Goal: Entertainment & Leisure: Consume media (video, audio)

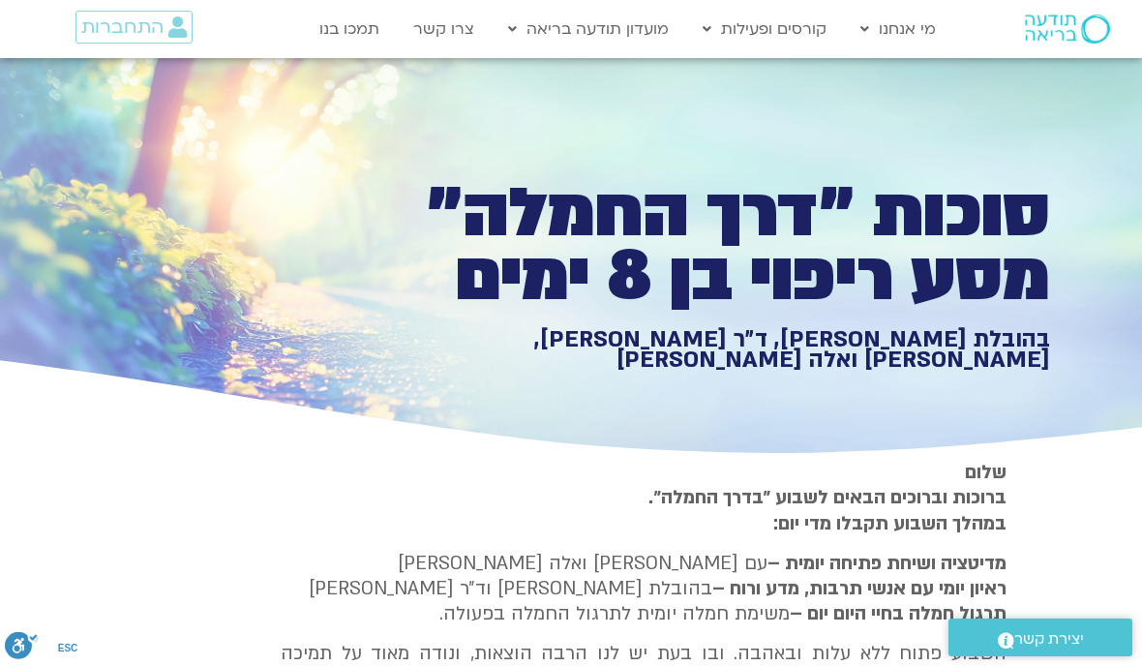
scroll to position [437, 0]
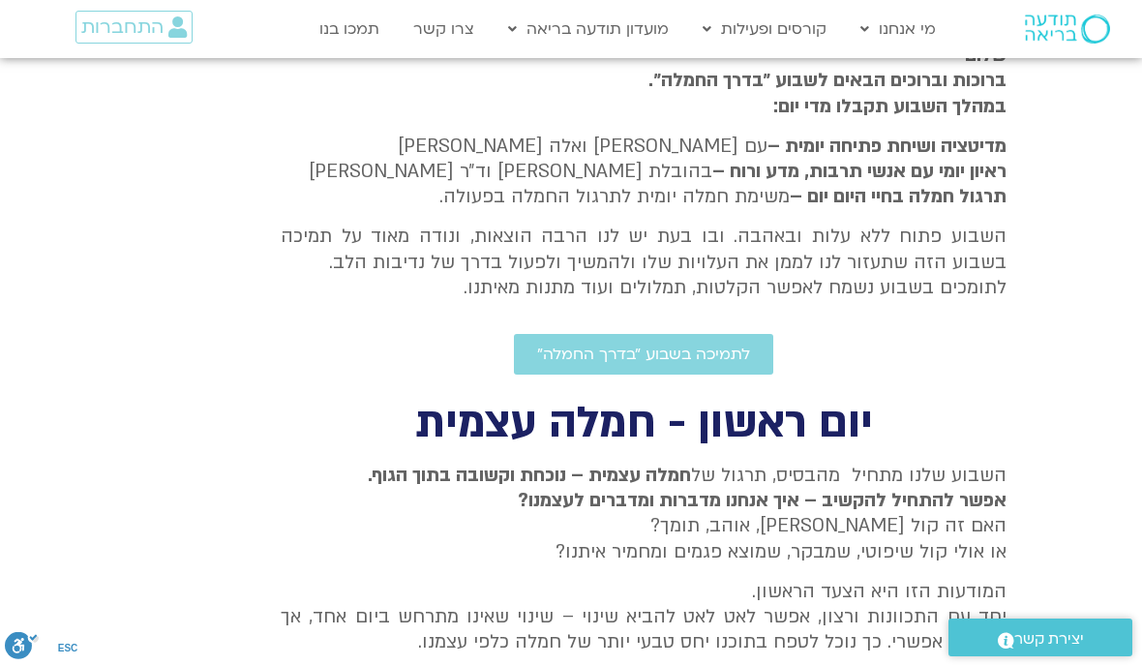
type input "992.52"
type input "2817.733333"
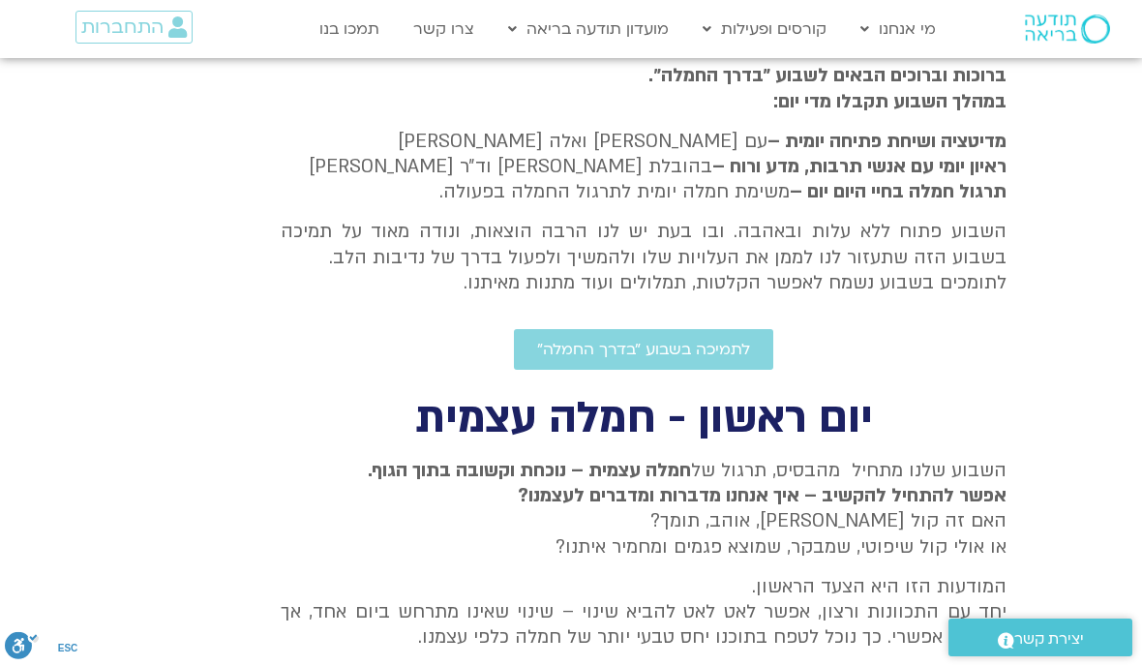
scroll to position [0, 0]
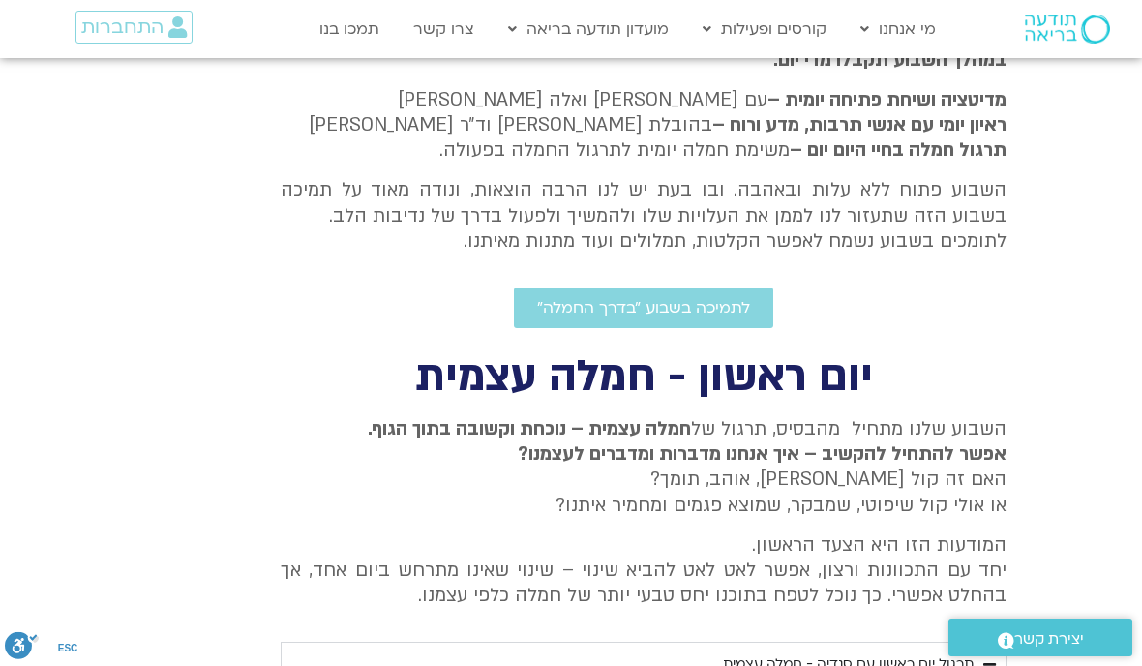
type input "992.52"
type input "2817.733333"
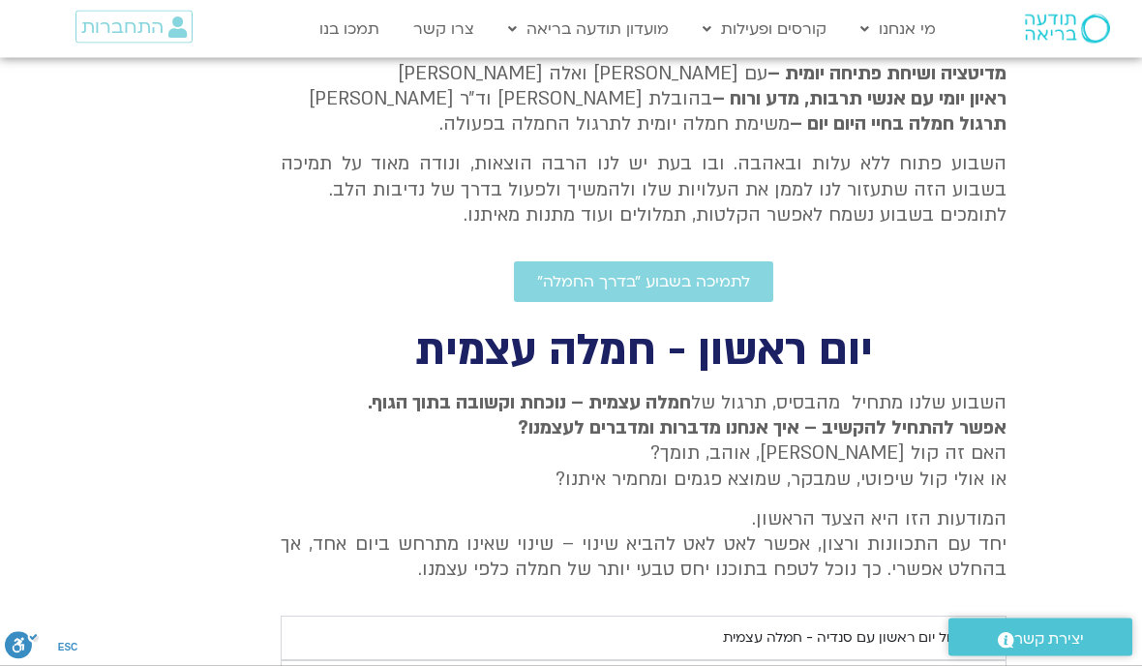
type input "992.52"
type input "2817.733333"
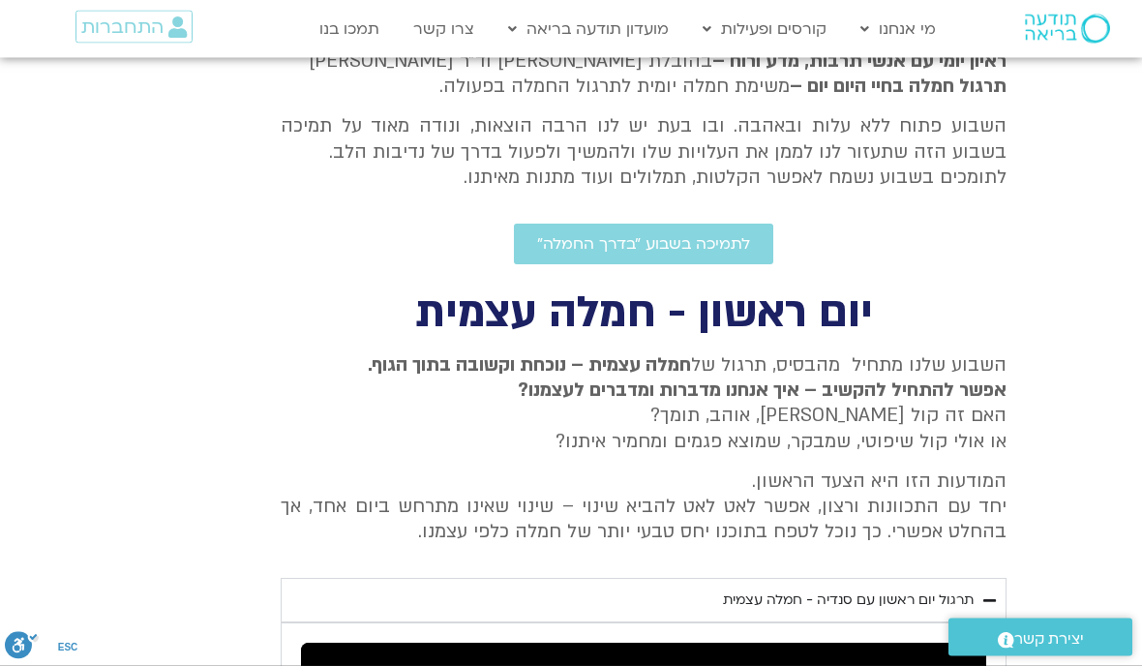
type input "992.52"
type input "2817.733333"
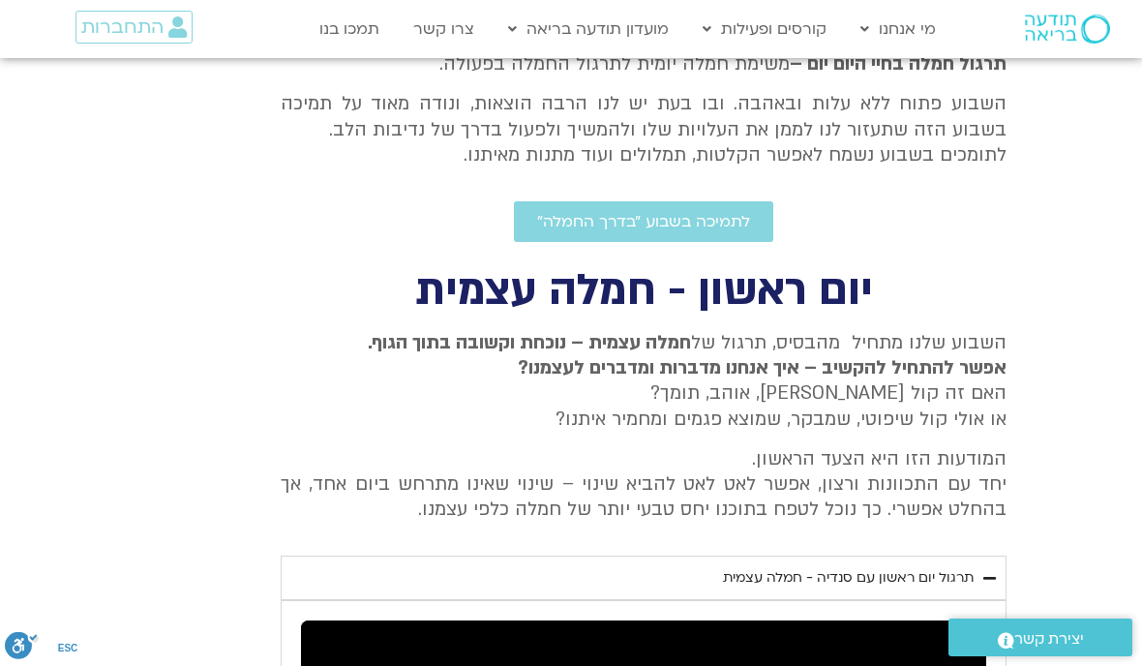
type input "992.52"
type input "2817.733333"
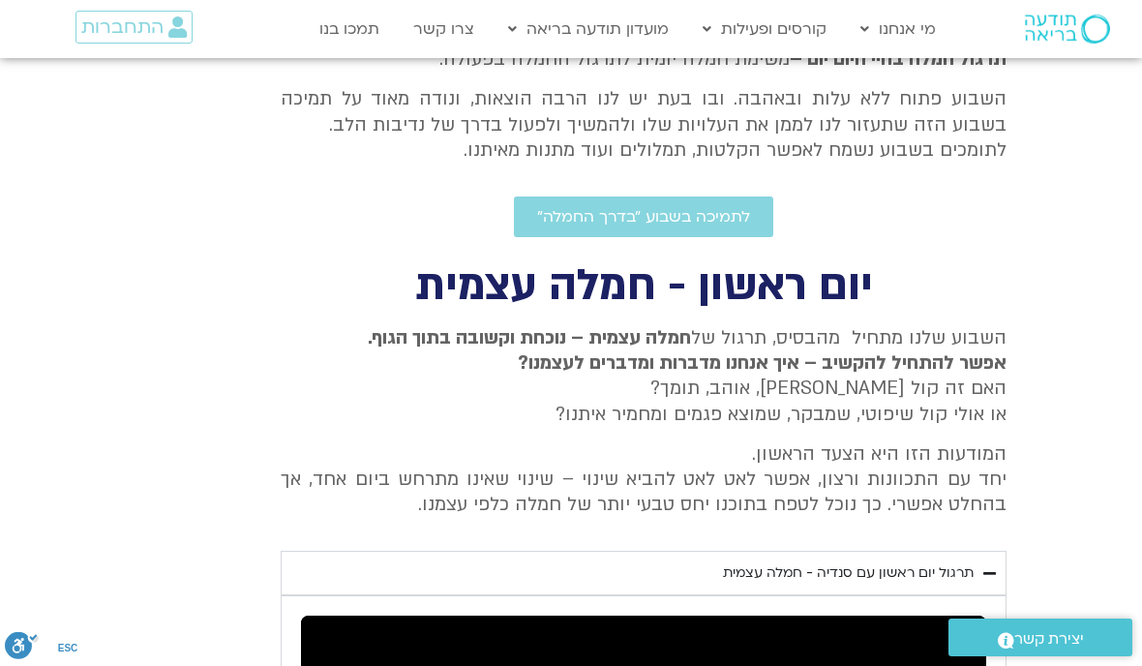
type input "992.52"
type input "2817.733333"
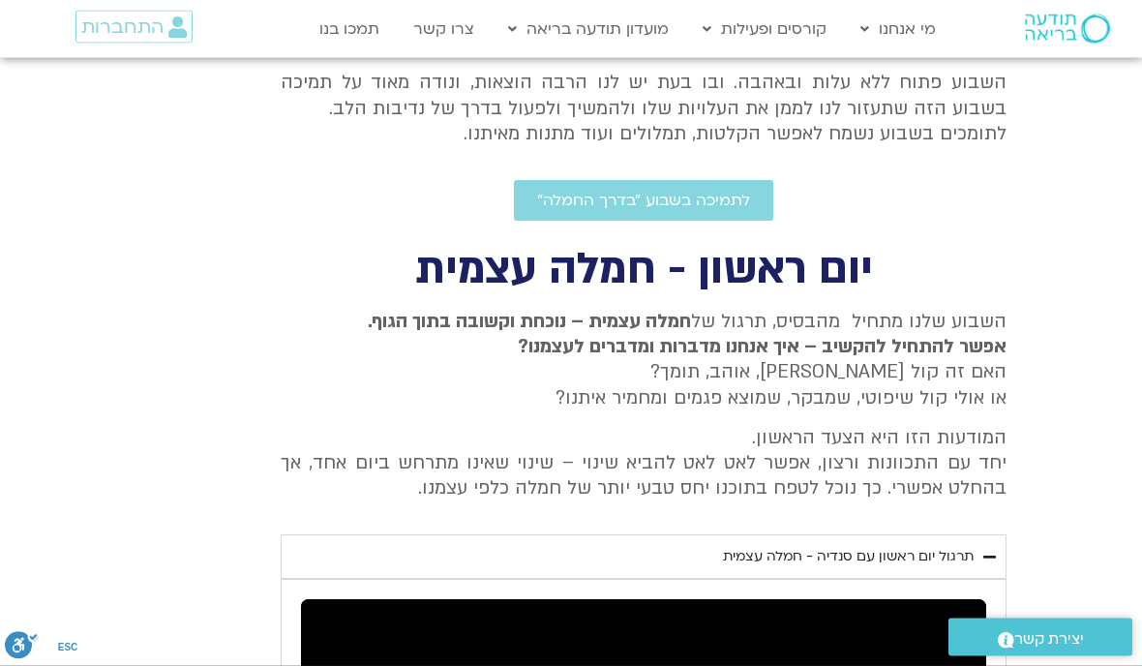
type input "992.52"
type input "2817.733333"
type input "992.52"
type input "2817.733333"
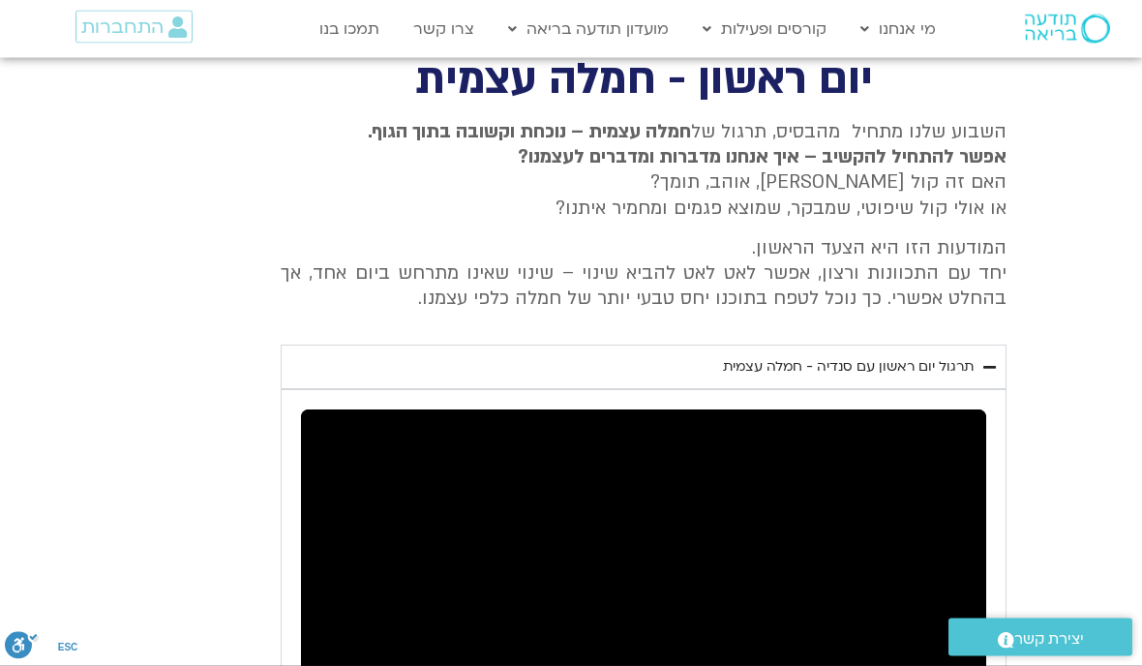
type input "992.52"
type input "2817.733333"
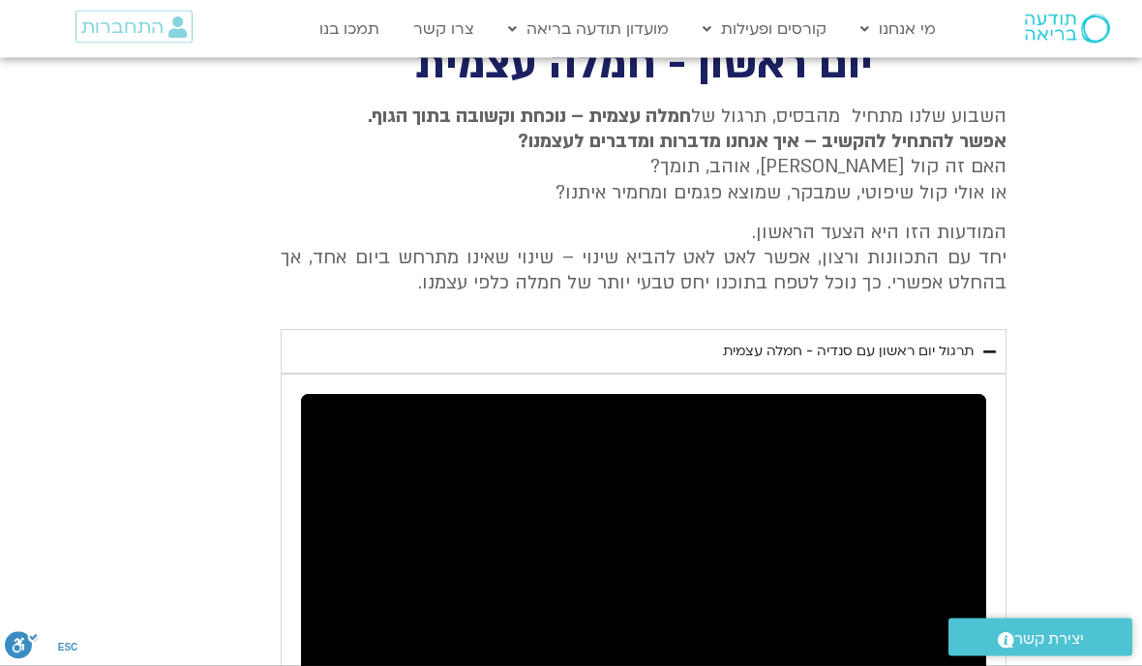
type input "992.52"
type input "2817.733333"
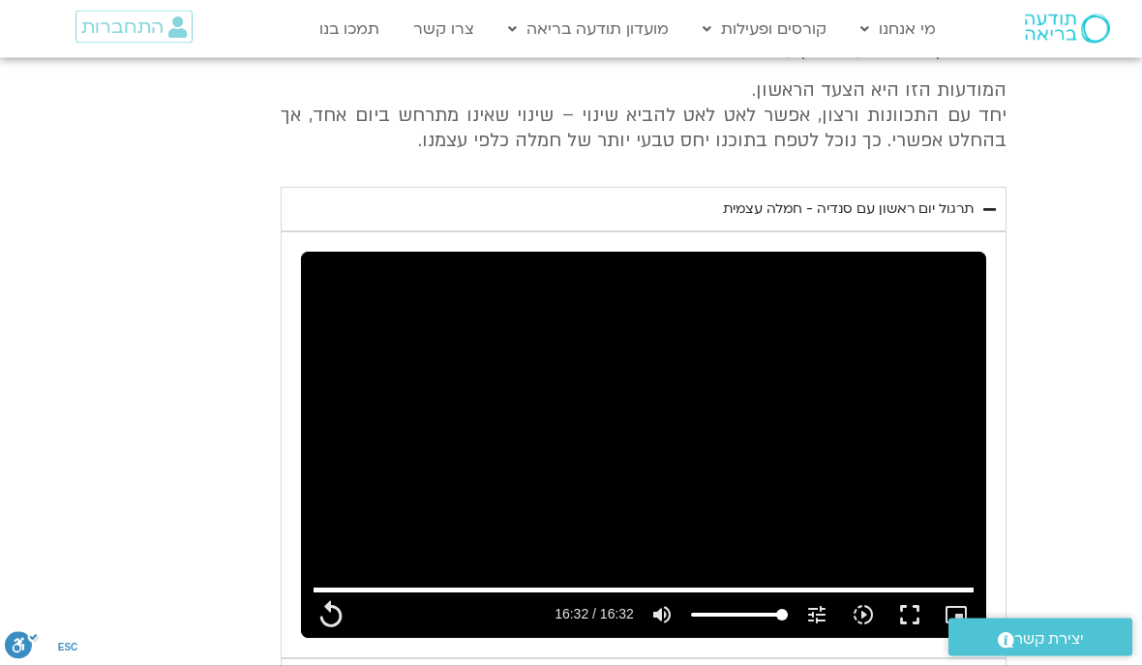
type input "992.52"
type input "2817.733333"
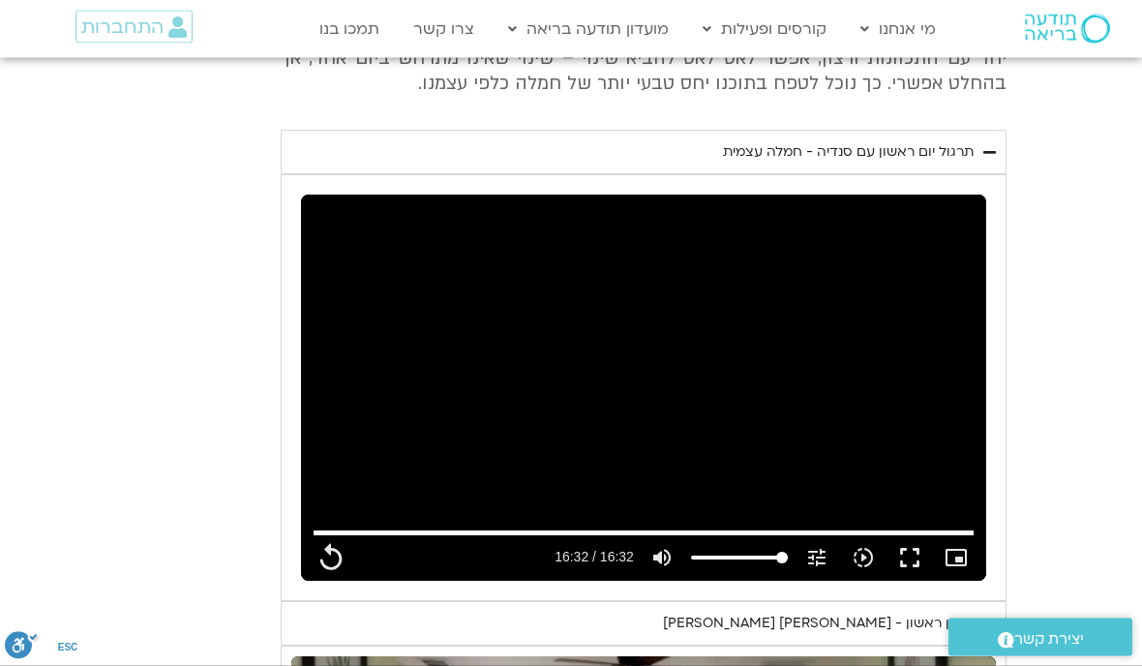
type input "992.52"
type input "2817.733333"
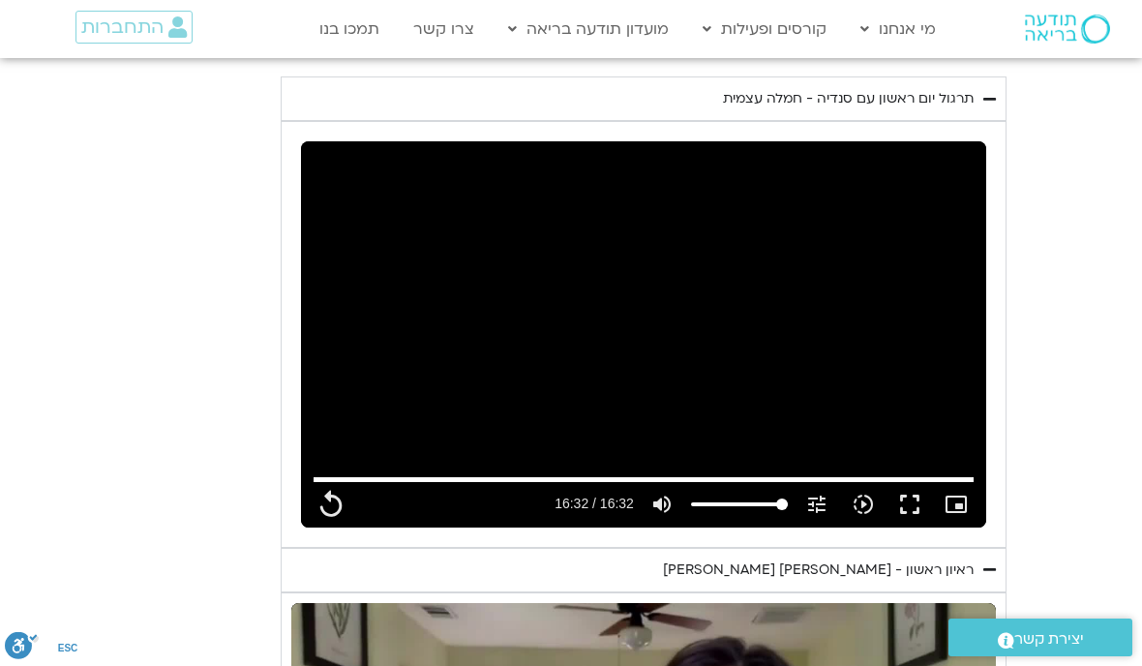
type input "992.52"
type input "2817.733333"
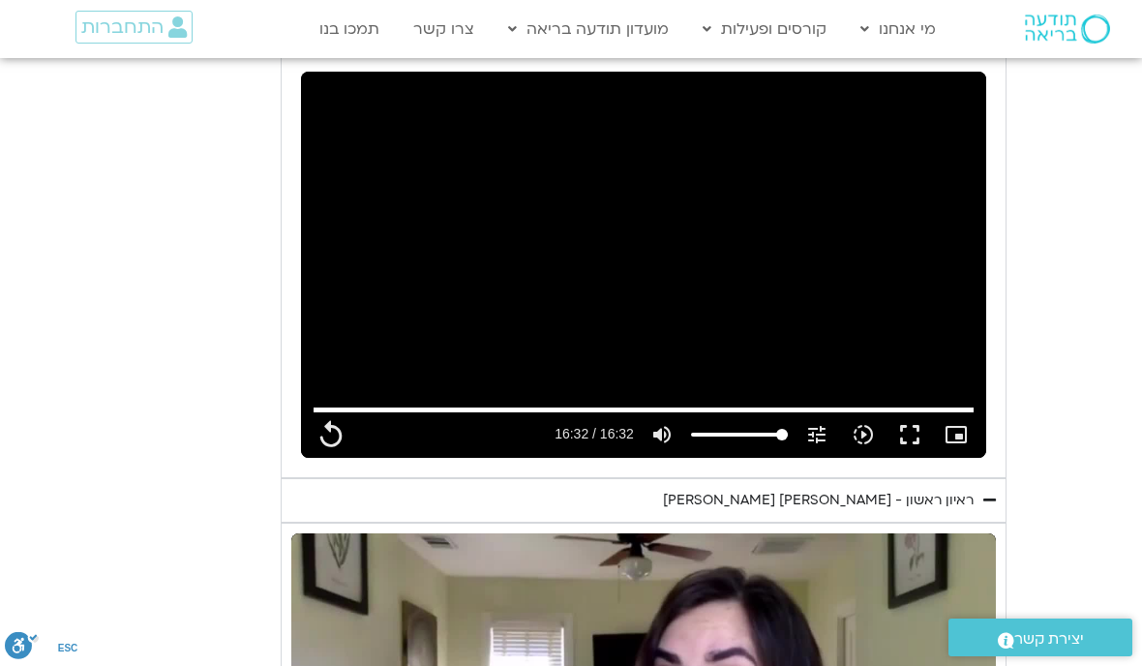
type input "992.52"
type input "2817.733333"
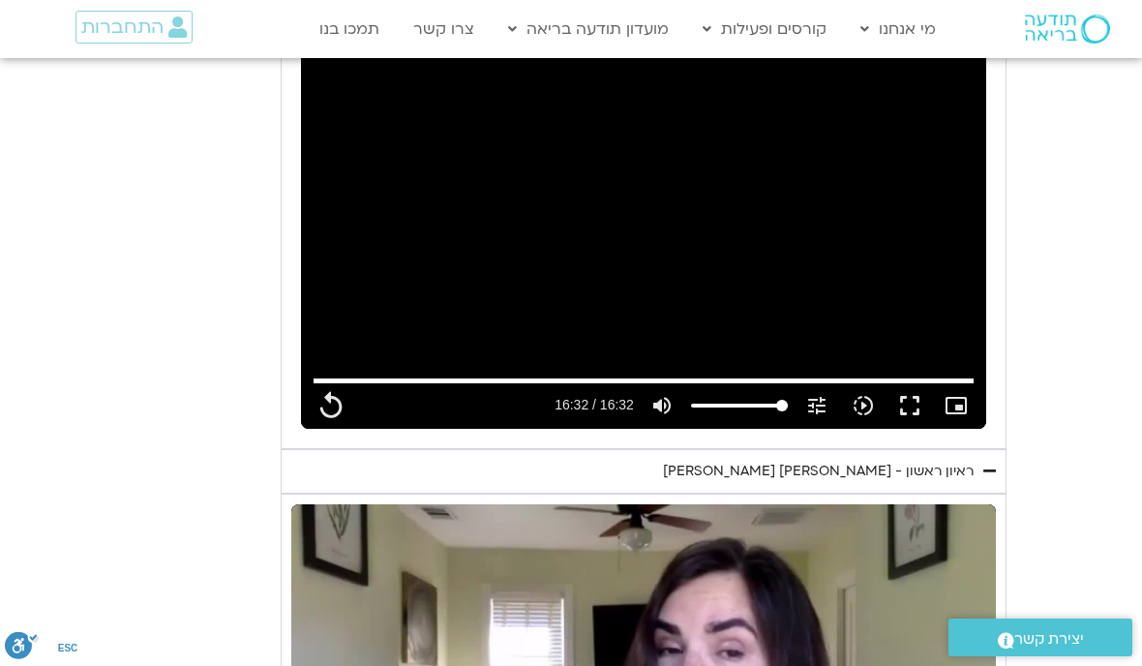
type input "992.52"
type input "2817.733333"
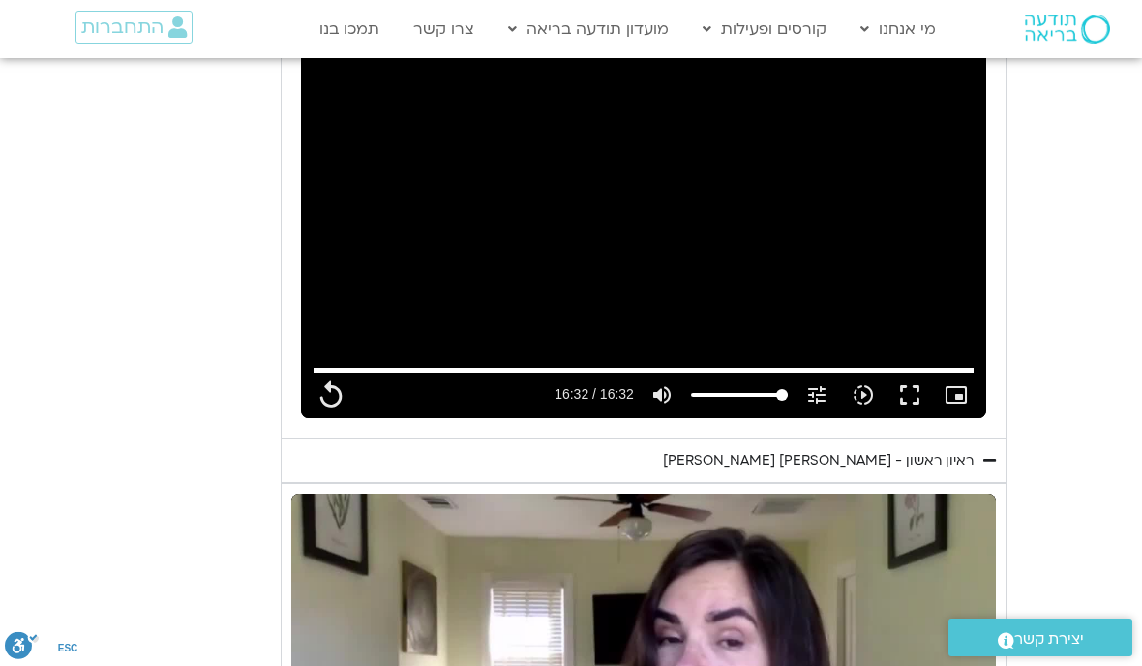
type input "992.52"
type input "2817.733333"
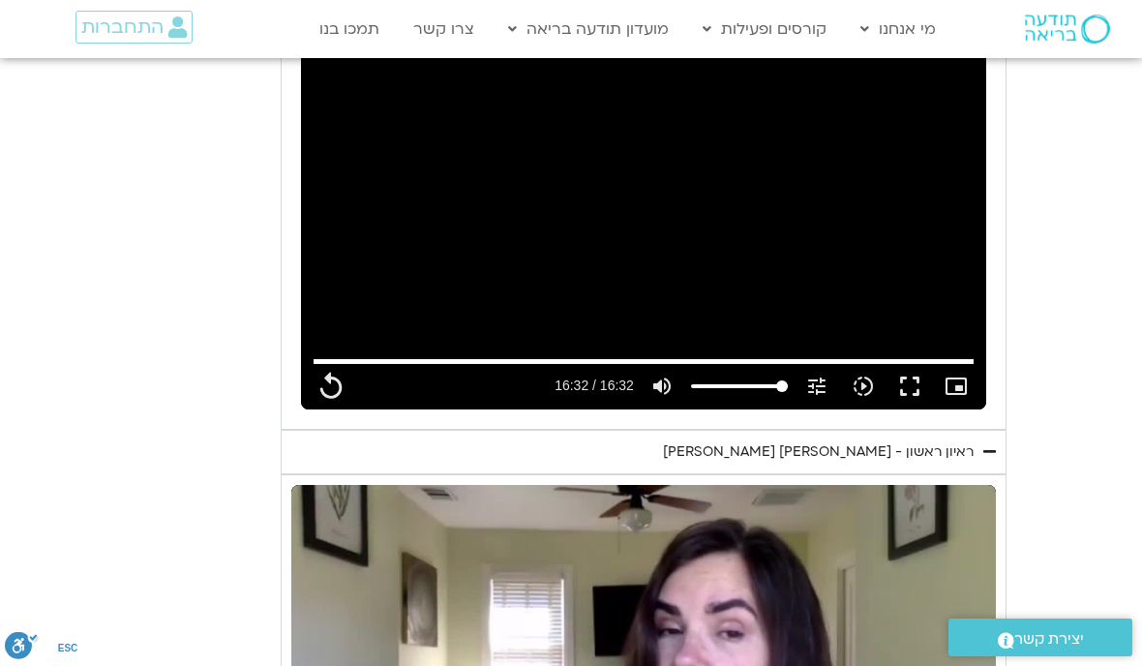
type input "992.52"
type input "2817.733333"
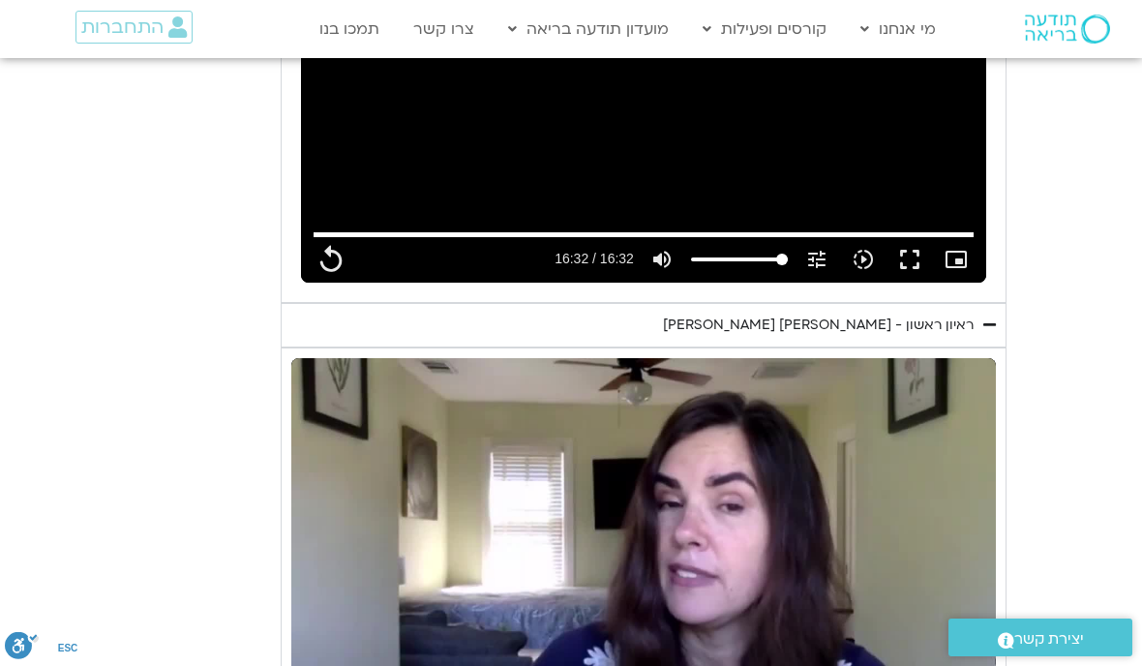
type input "992.52"
type input "2817.733333"
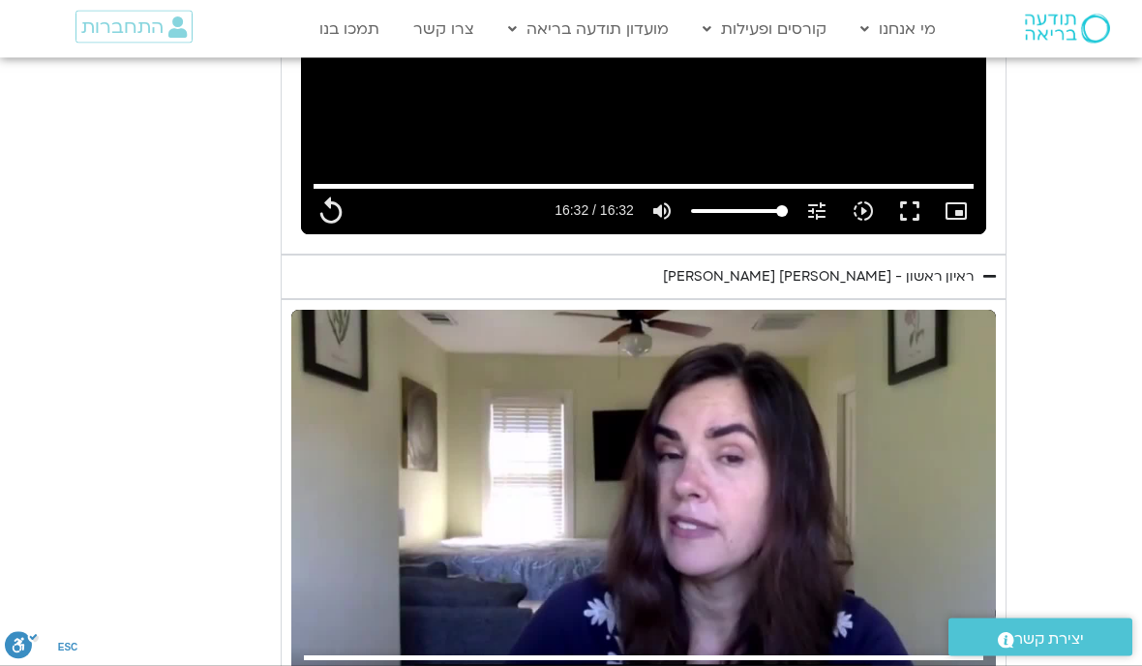
type input "992.52"
type input "2817.733333"
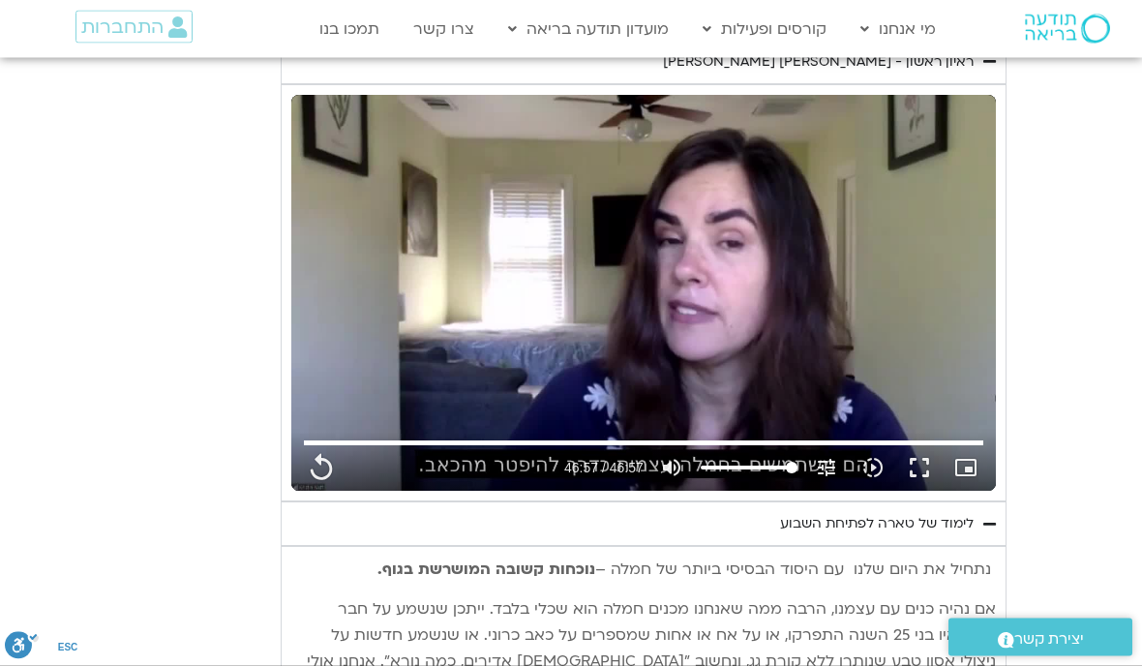
type input "992.52"
type input "2817.733333"
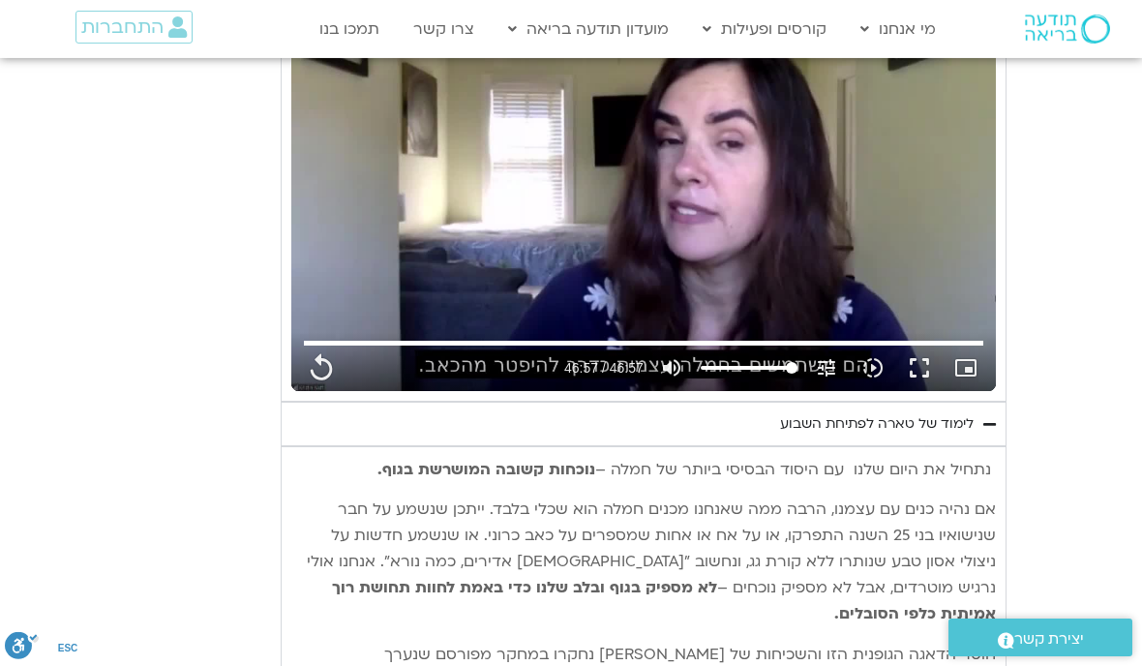
type input "992.52"
type input "2817.733333"
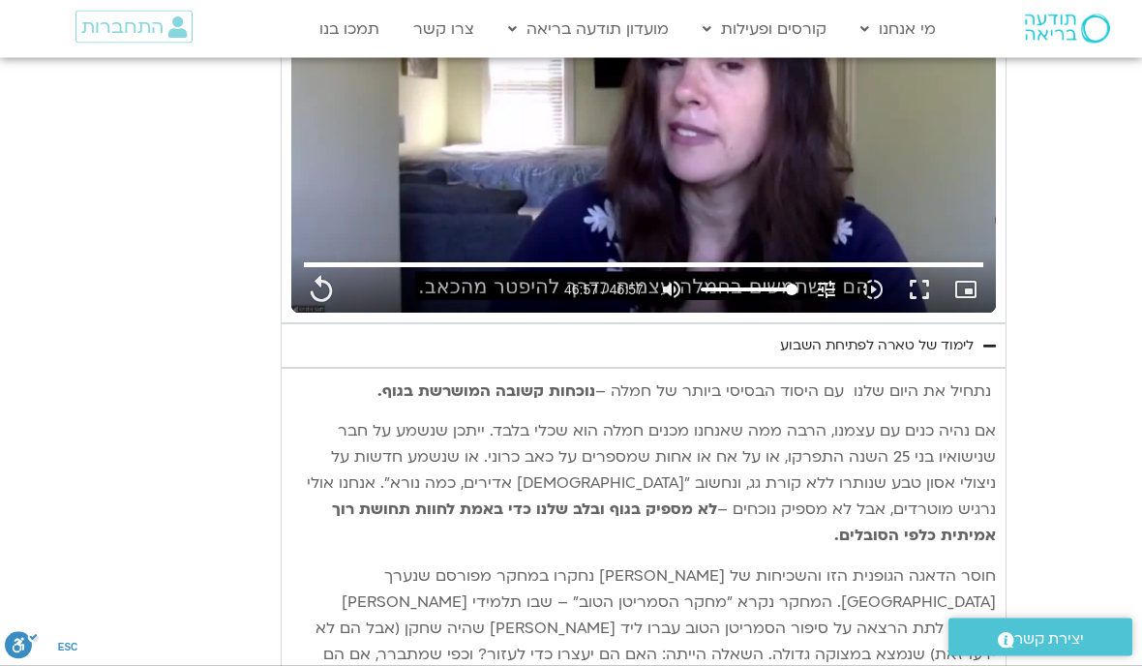
type input "992.52"
type input "2817.733333"
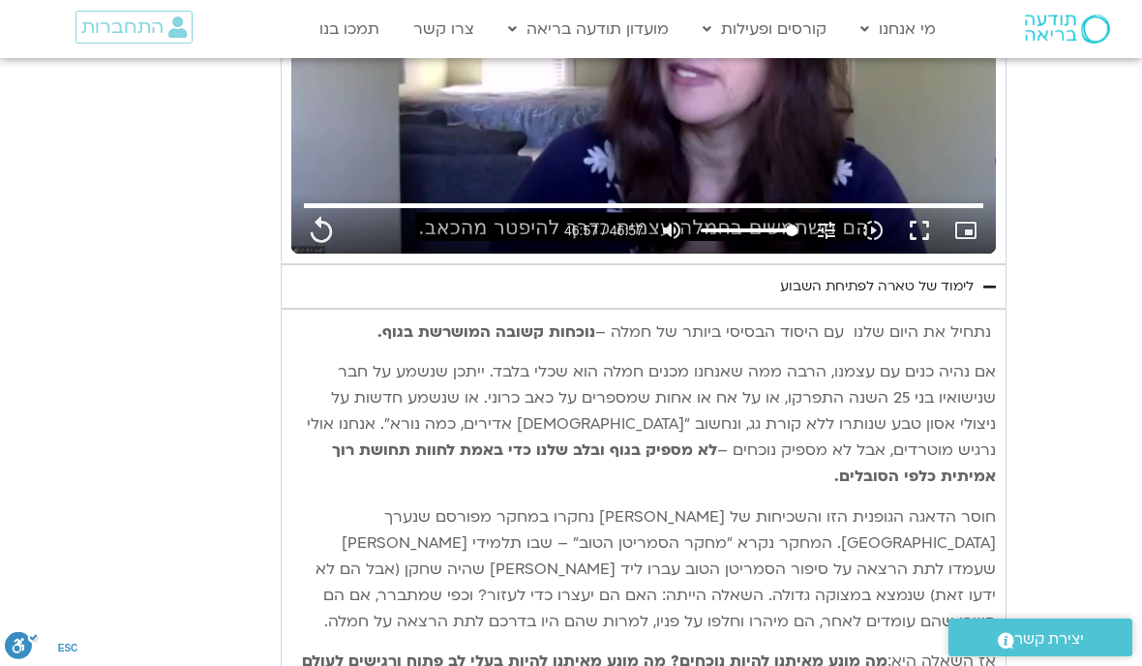
type input "992.52"
type input "2817.733333"
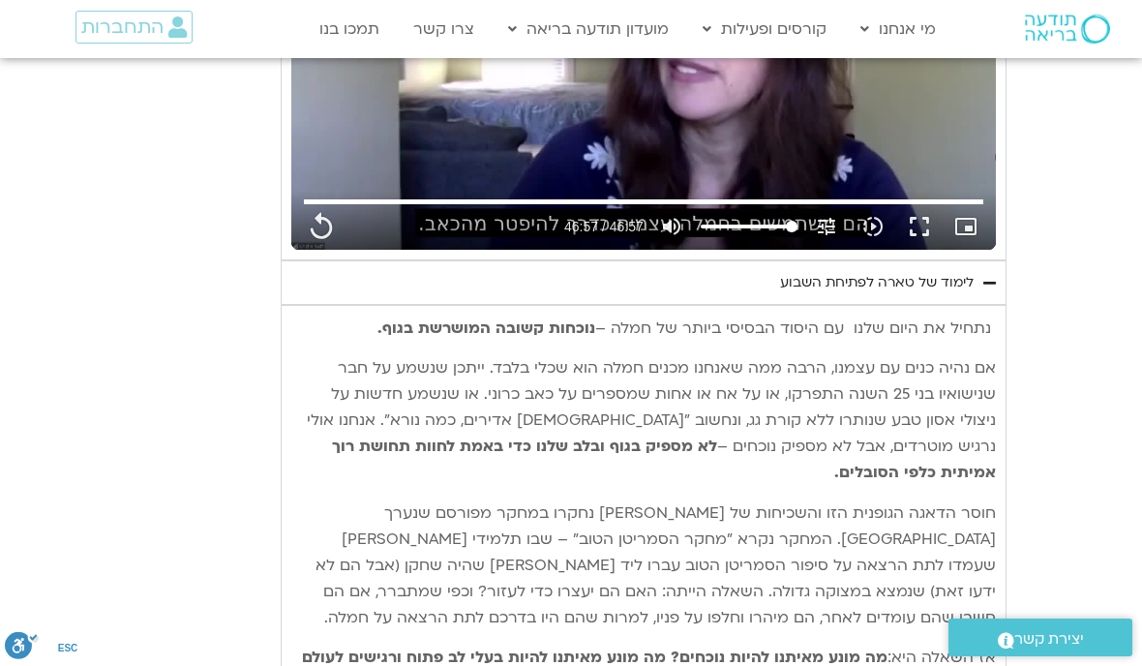
type input "992.52"
type input "2817.733333"
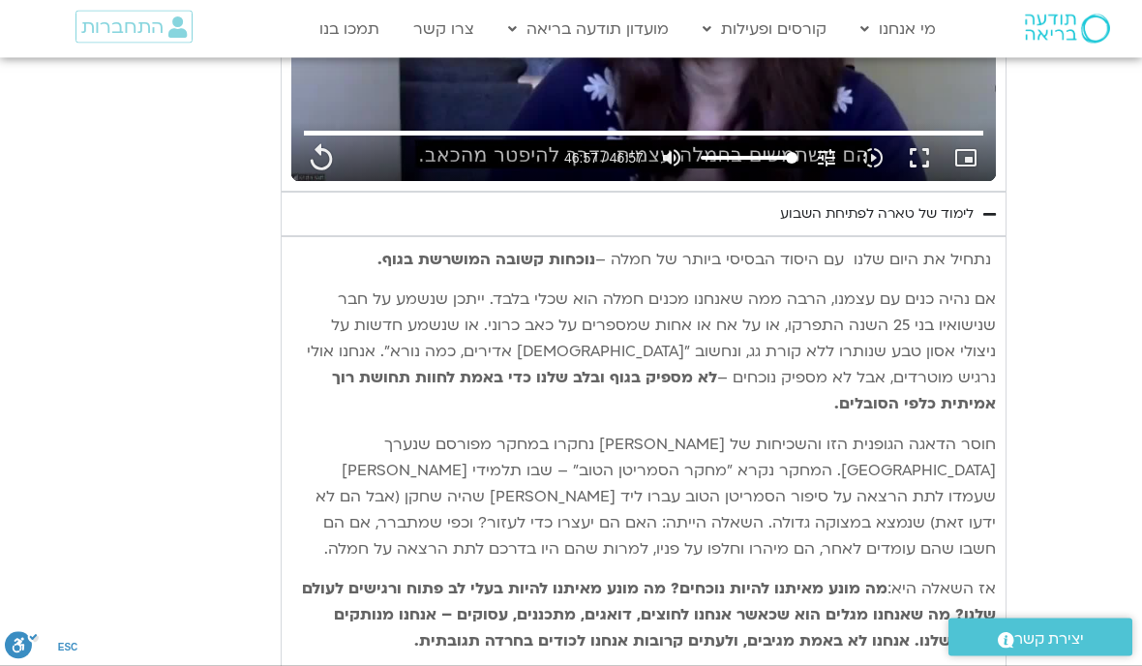
type input "992.52"
type input "2817.733333"
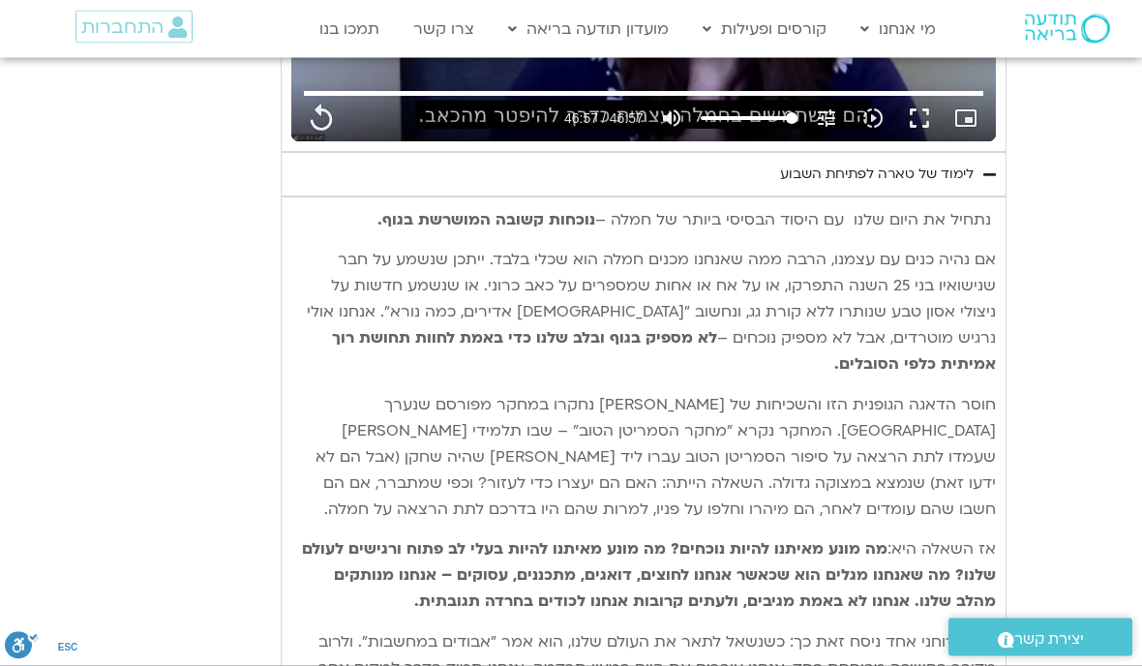
type input "992.52"
type input "2817.733333"
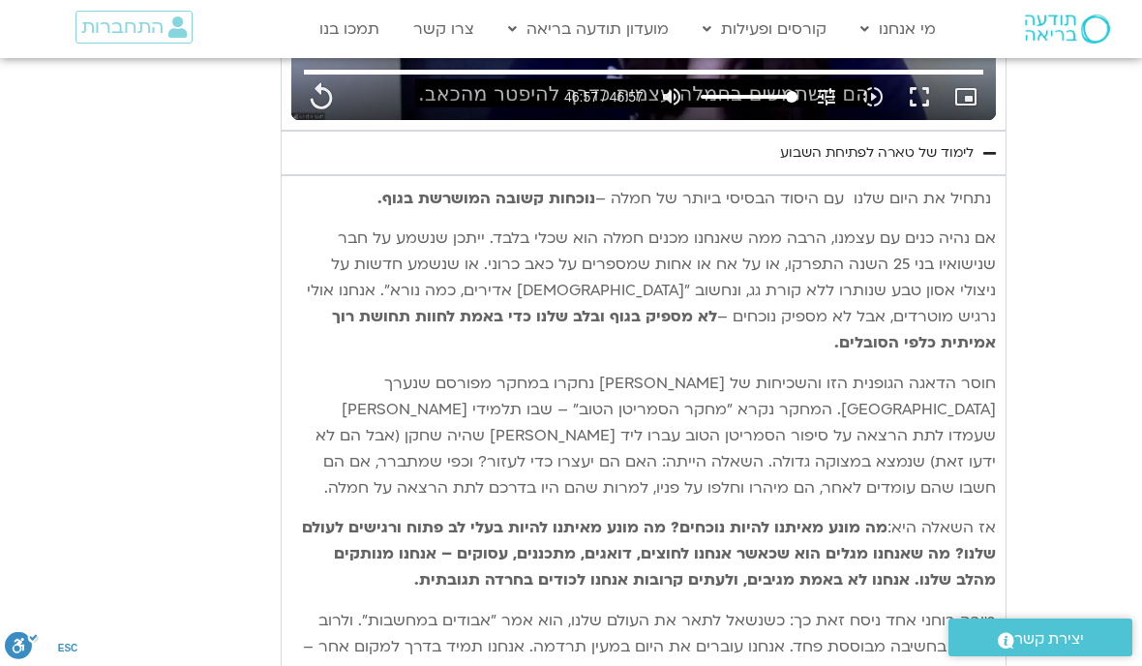
type input "992.52"
type input "2817.733333"
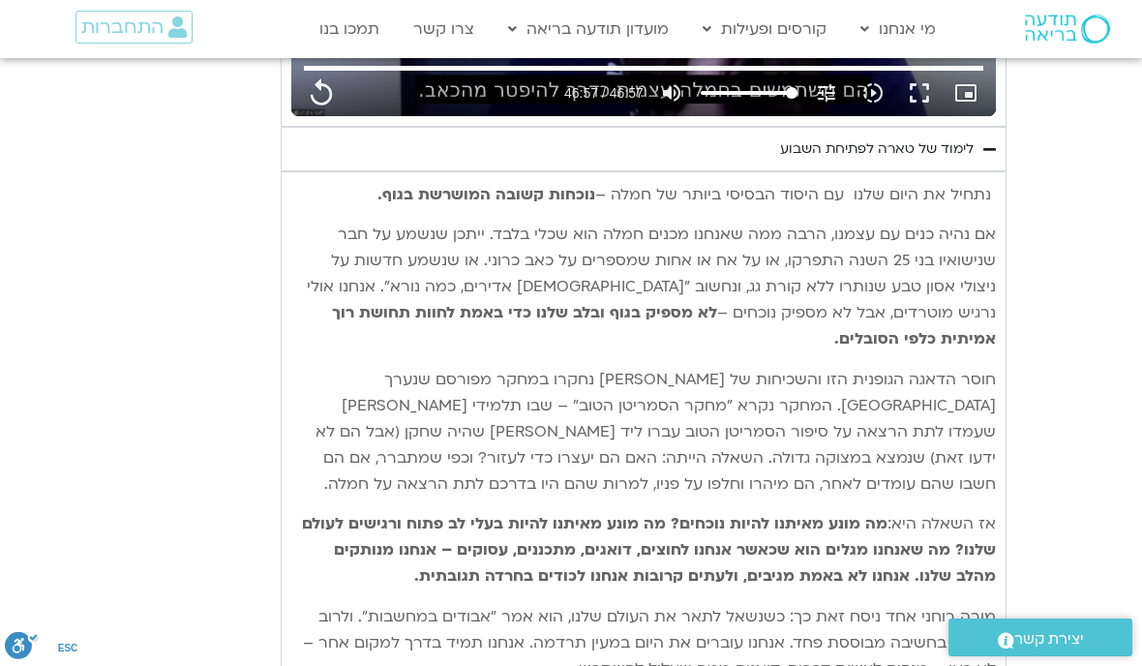
type input "992.52"
type input "2817.733333"
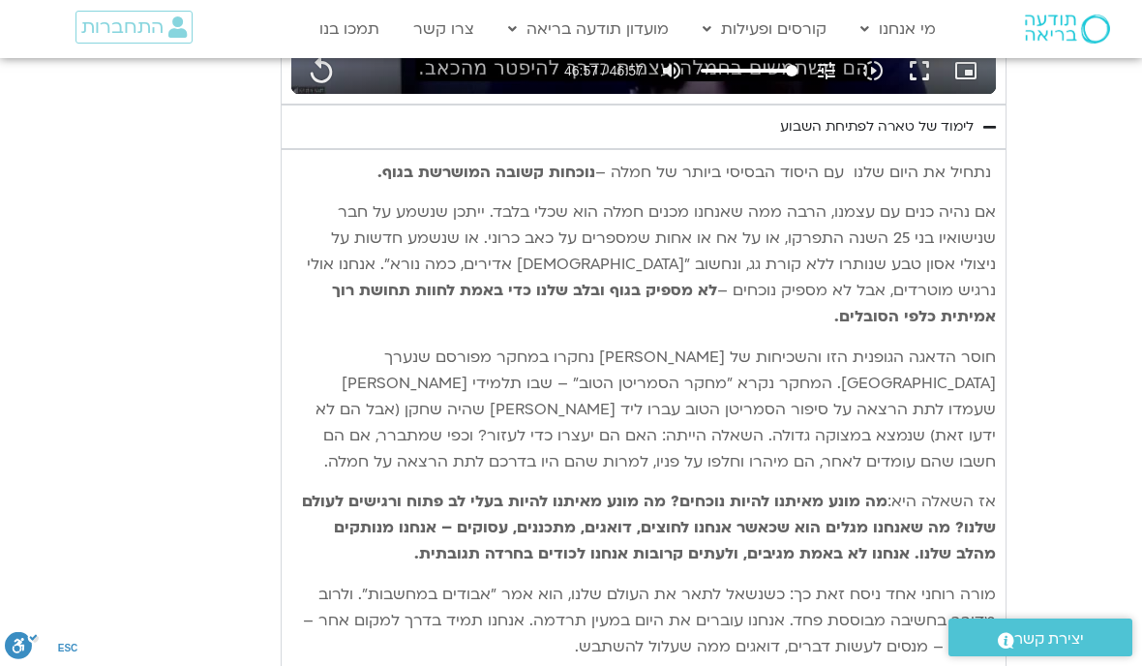
type input "992.52"
type input "2817.733333"
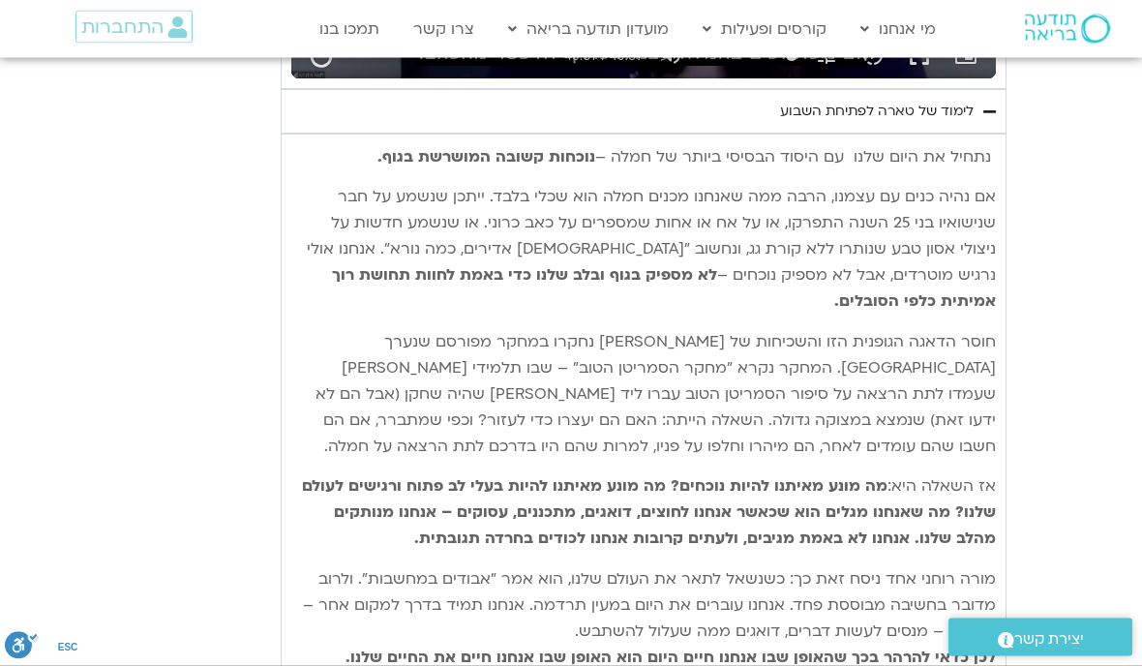
type input "992.52"
type input "2817.733333"
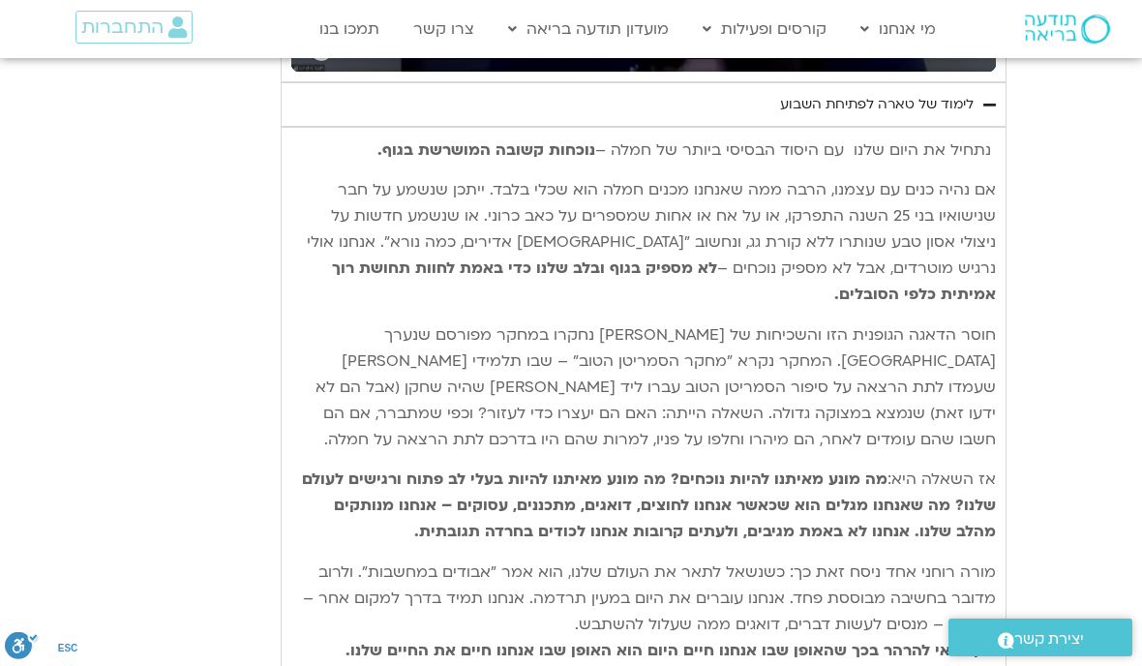
type input "992.52"
type input "2817.733333"
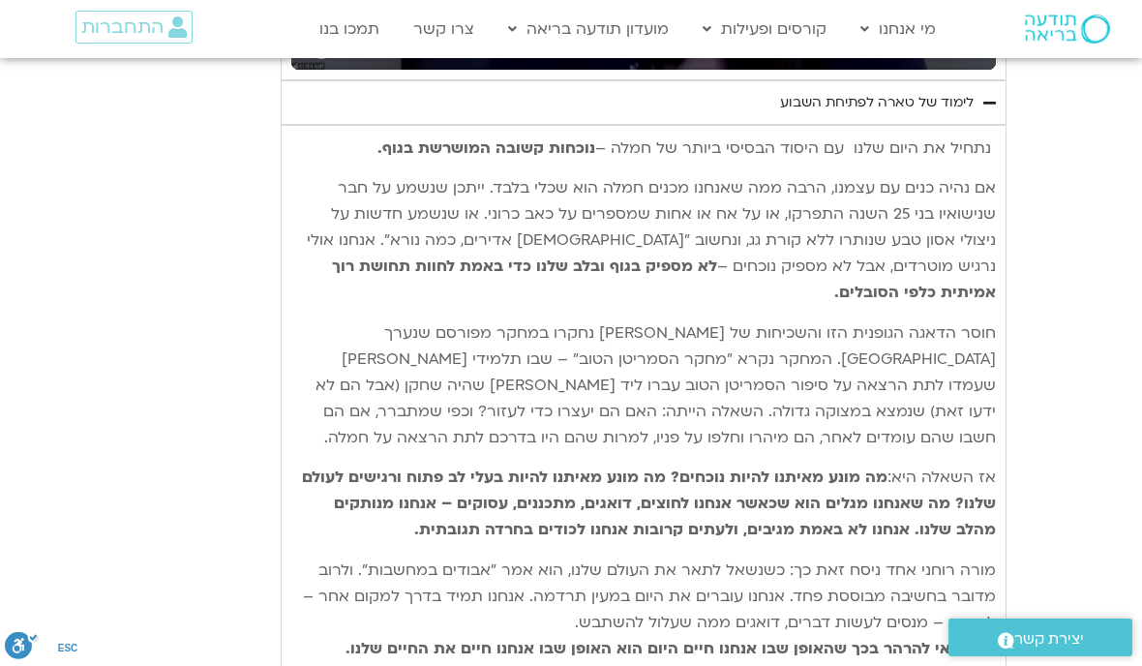
type input "992.52"
type input "2817.733333"
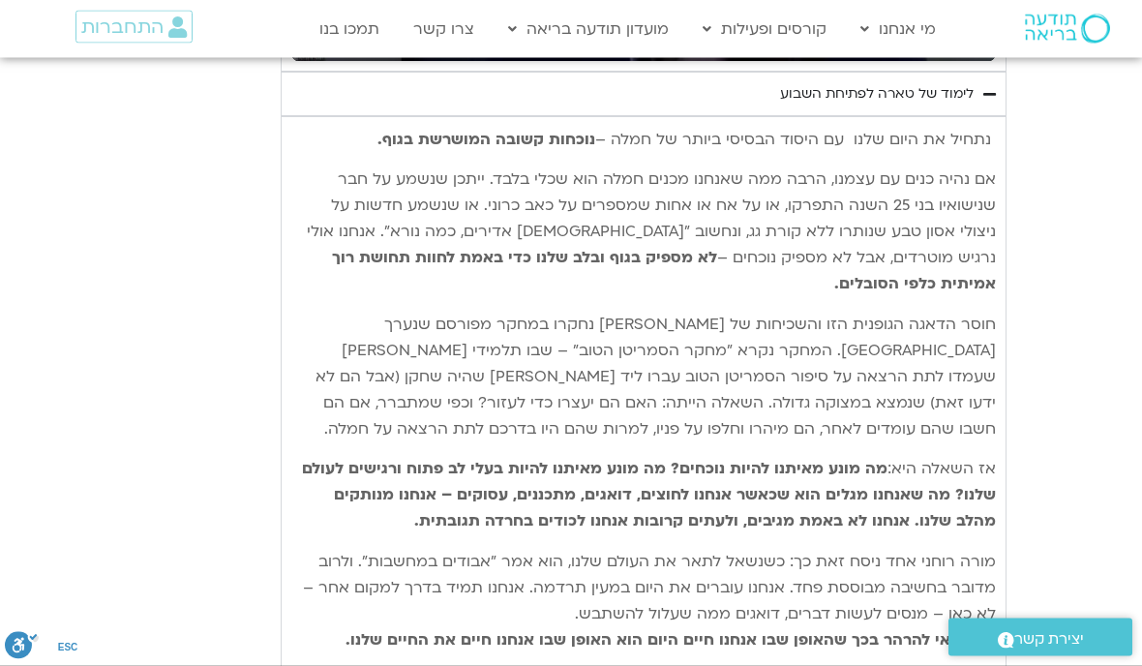
type input "992.52"
type input "2817.733333"
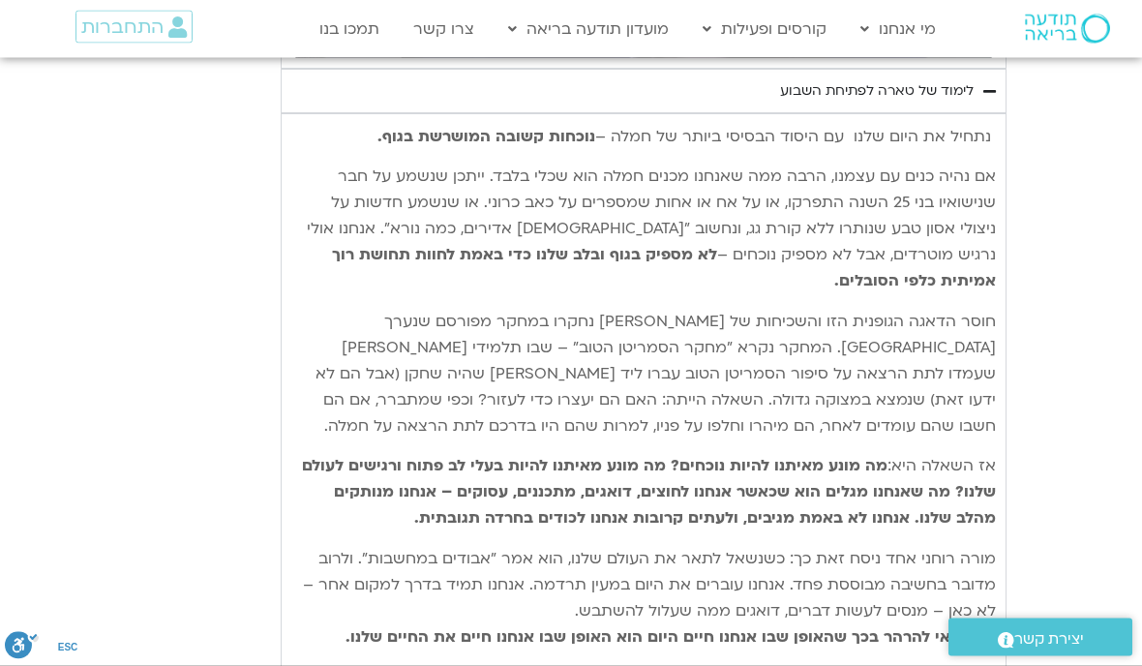
type input "992.52"
type input "2817.733333"
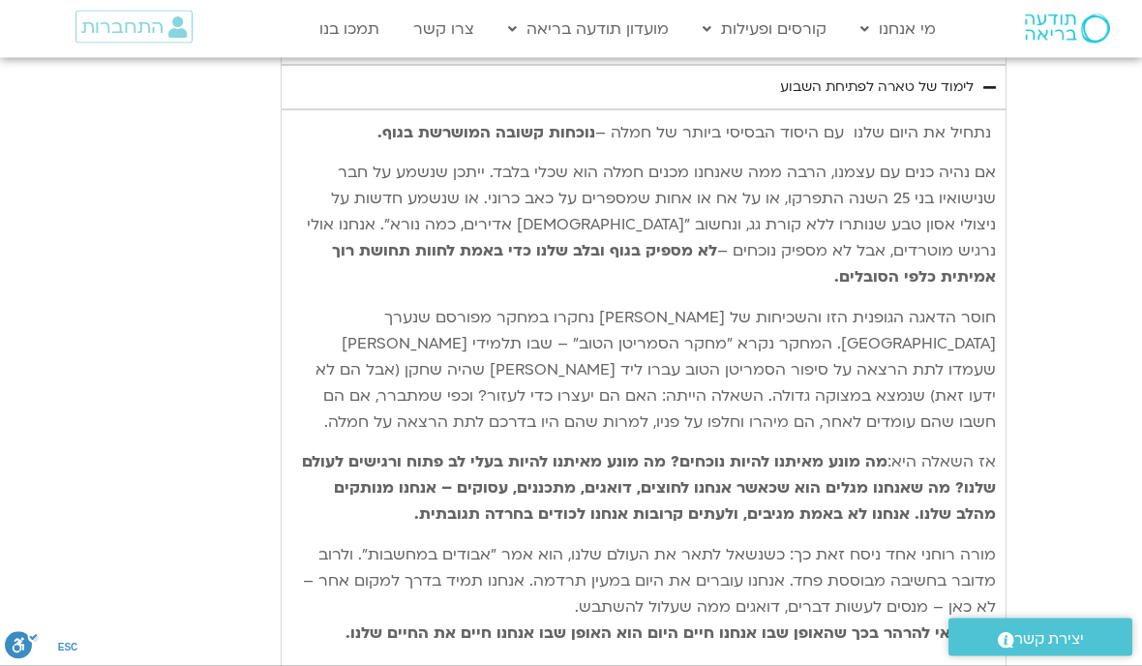
type input "992.52"
type input "2817.733333"
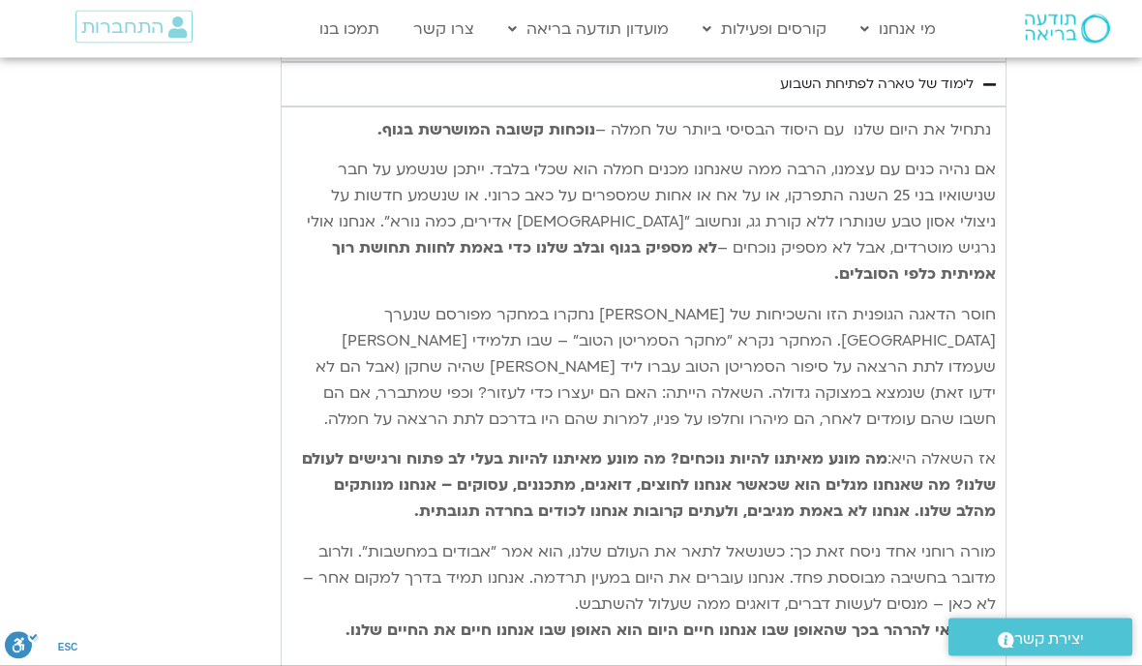
type input "992.52"
type input "2817.733333"
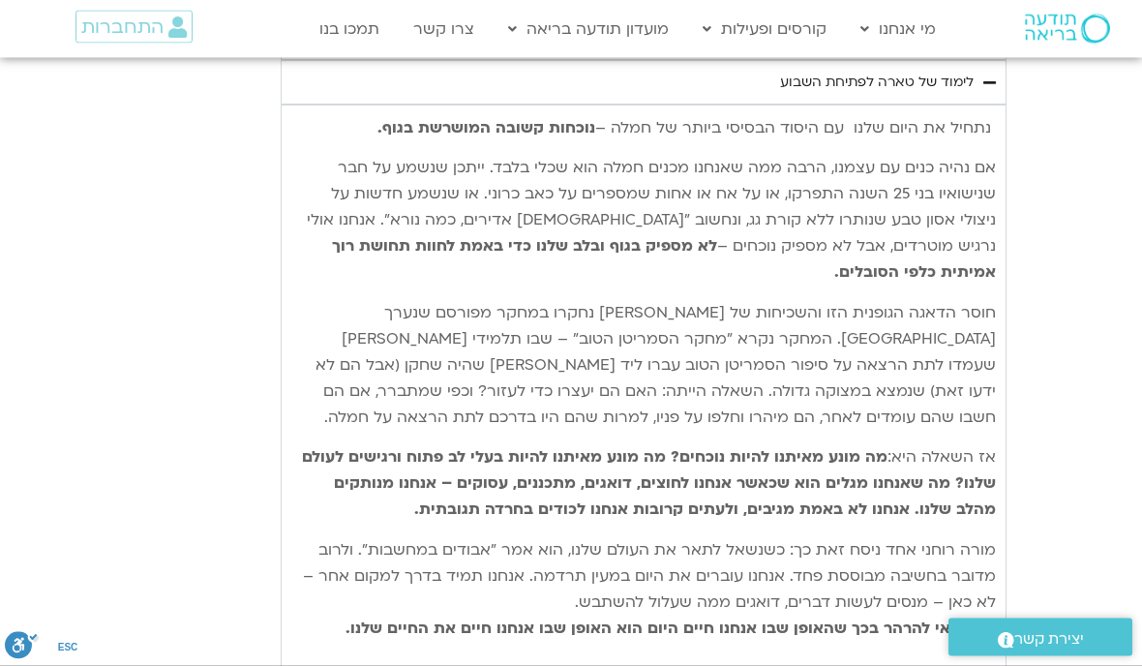
type input "992.52"
type input "2817.733333"
type input "992.52"
type input "2817.733333"
type input "992.52"
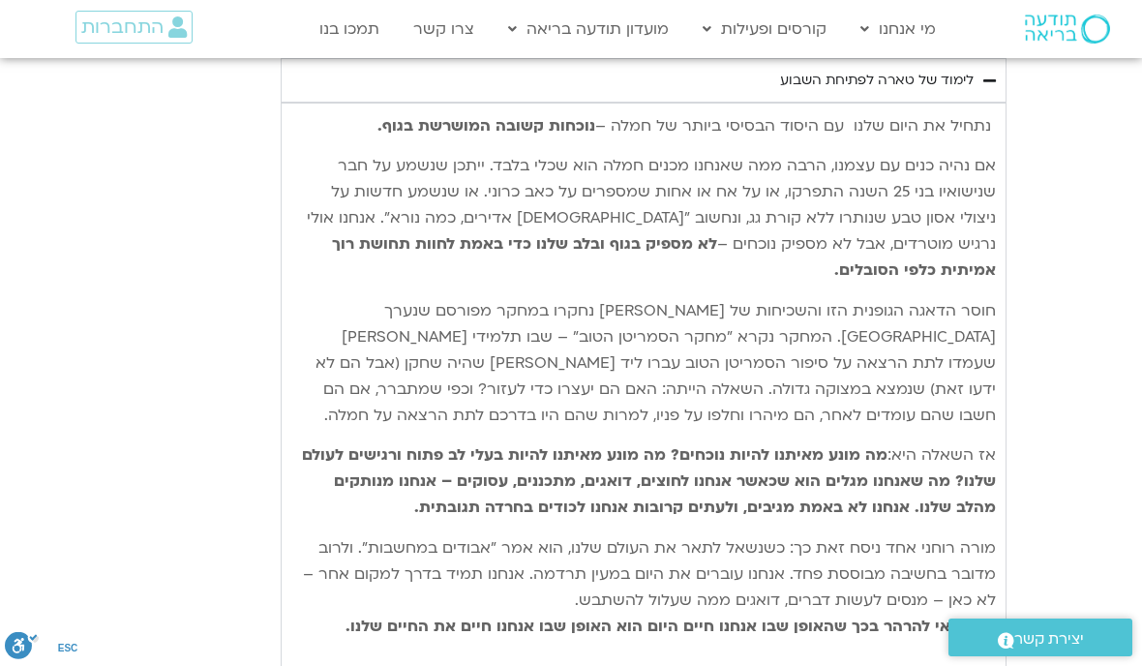
type input "2817.733333"
type input "992.52"
type input "2817.733333"
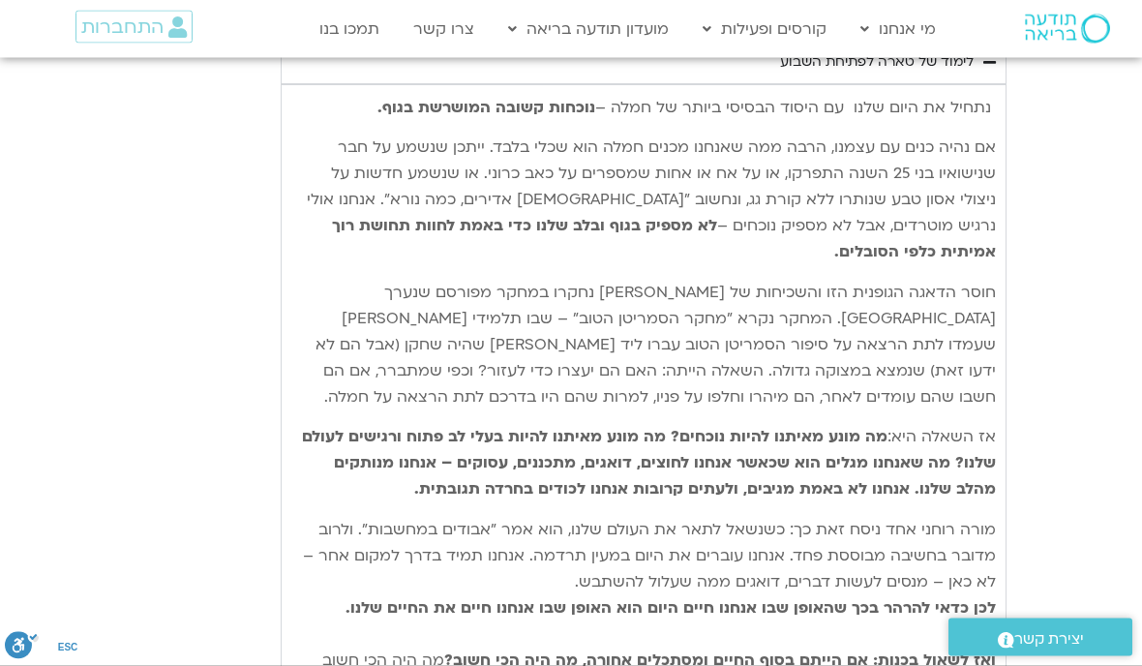
type input "992.52"
type input "2817.733333"
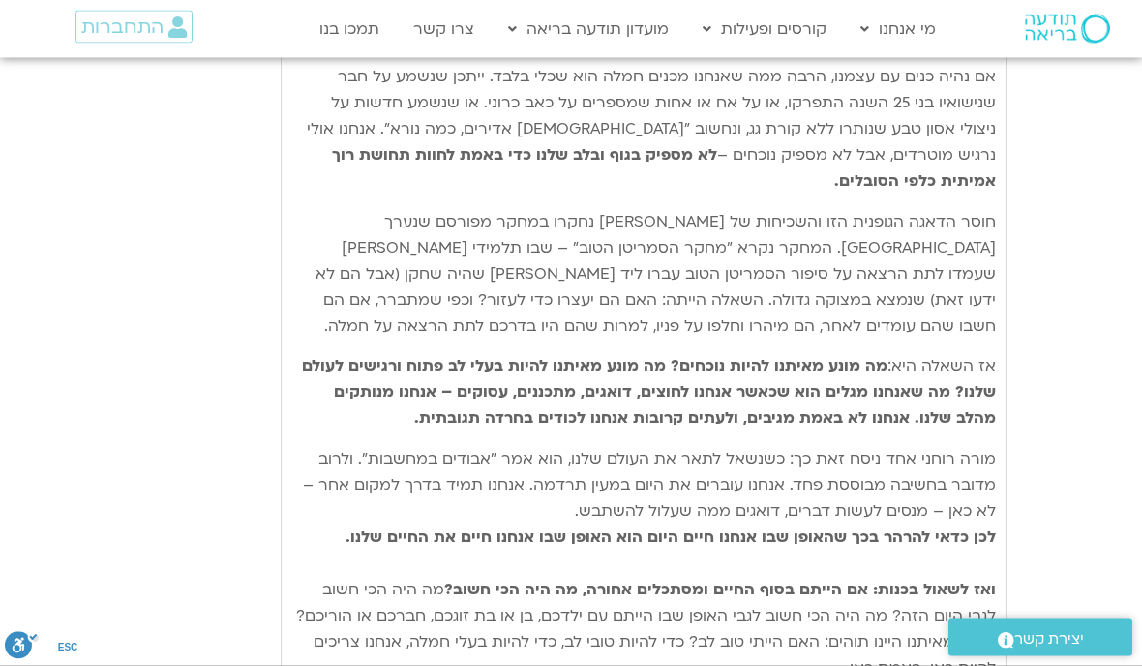
type input "992.52"
type input "2817.733333"
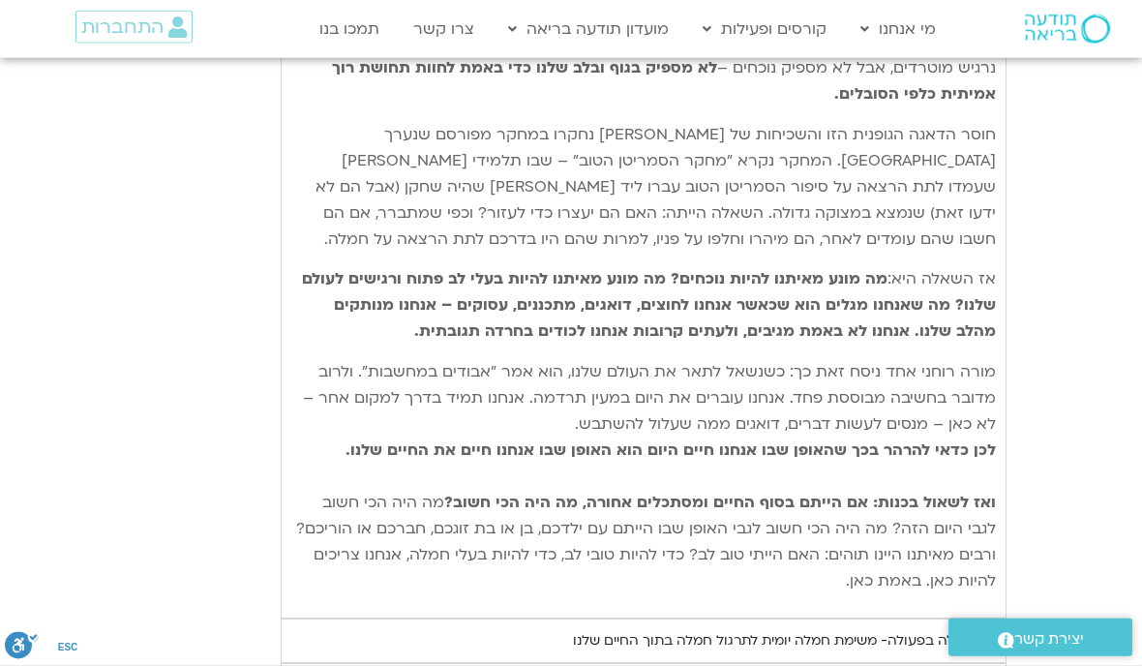
type input "992.52"
type input "2817.733333"
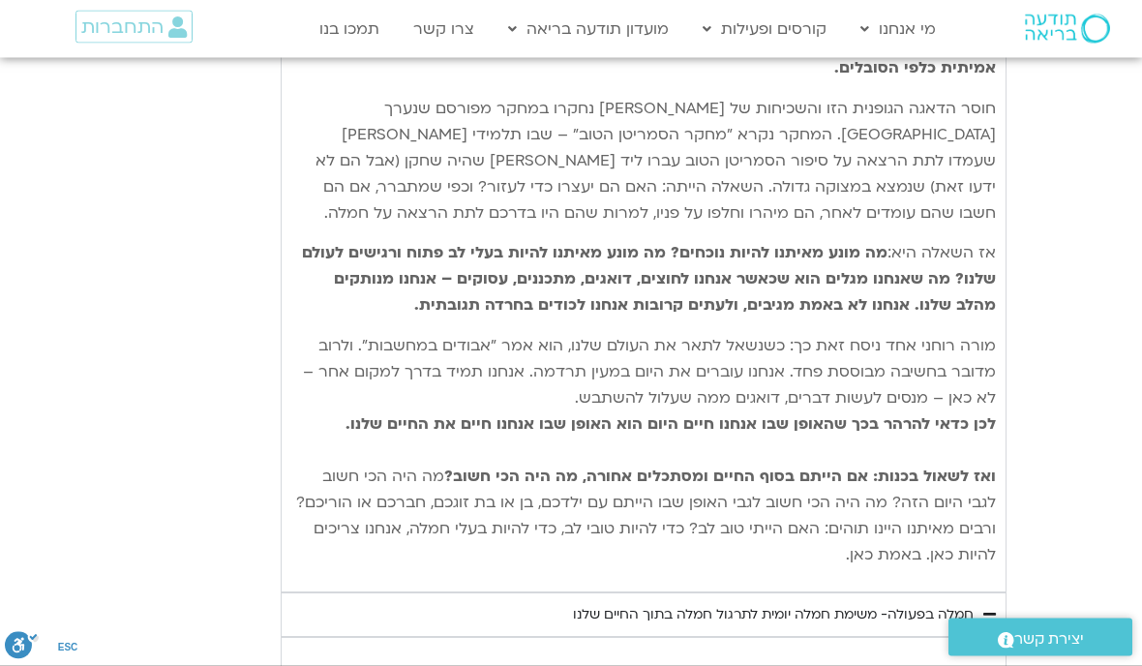
type input "992.52"
type input "2817.733333"
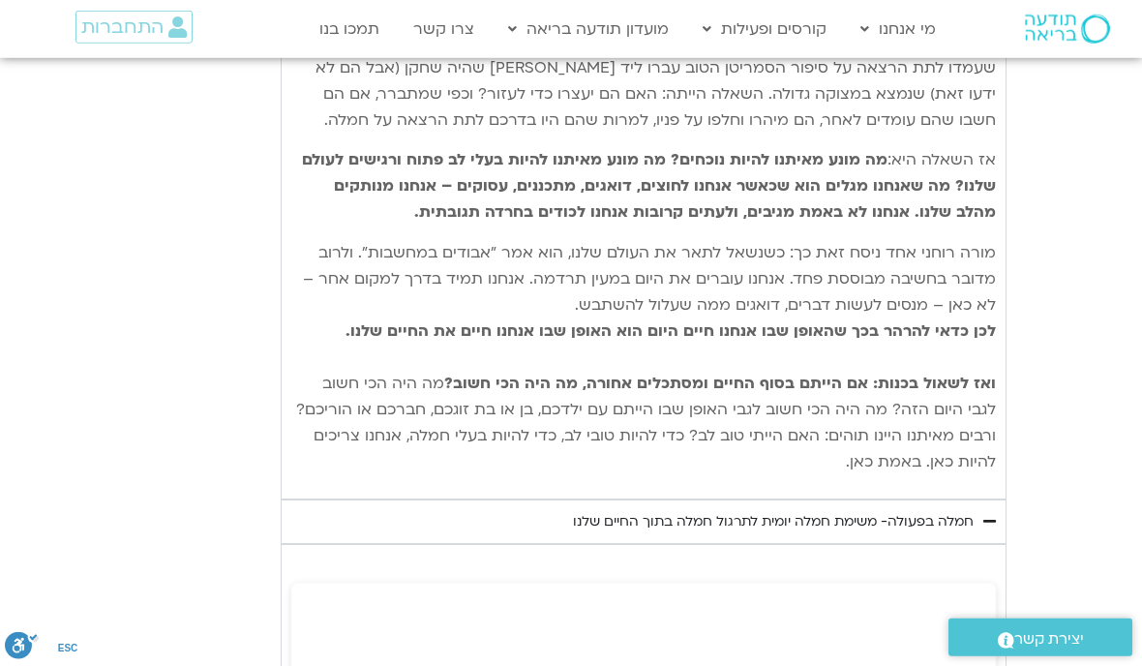
type input "992.52"
type input "2817.733333"
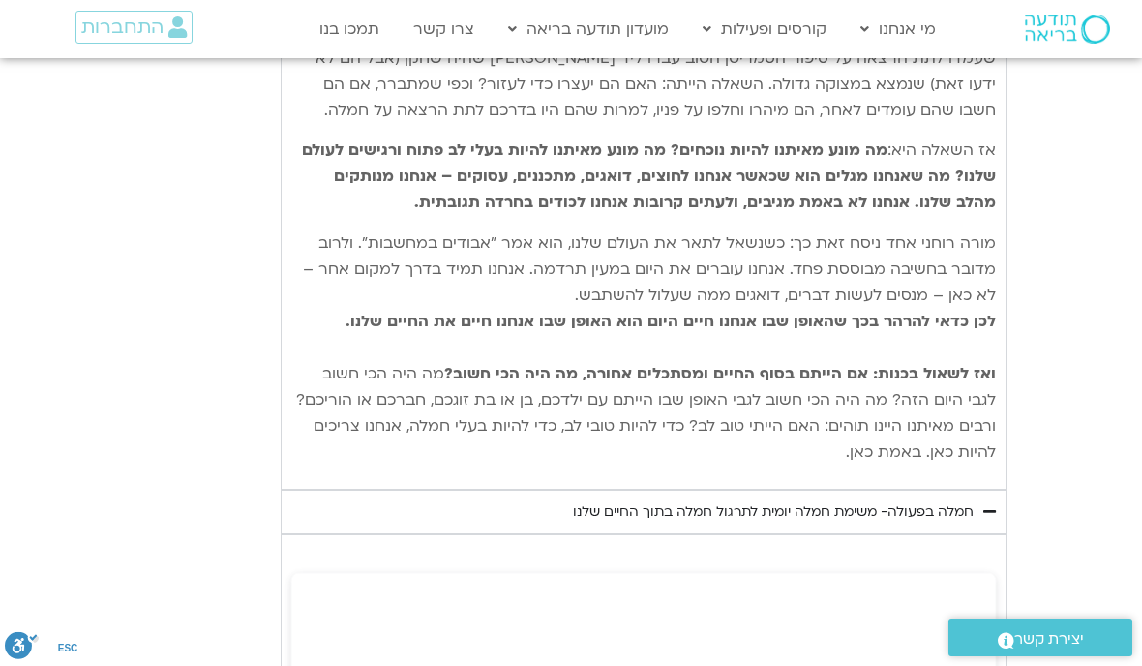
type input "992.52"
type input "2817.733333"
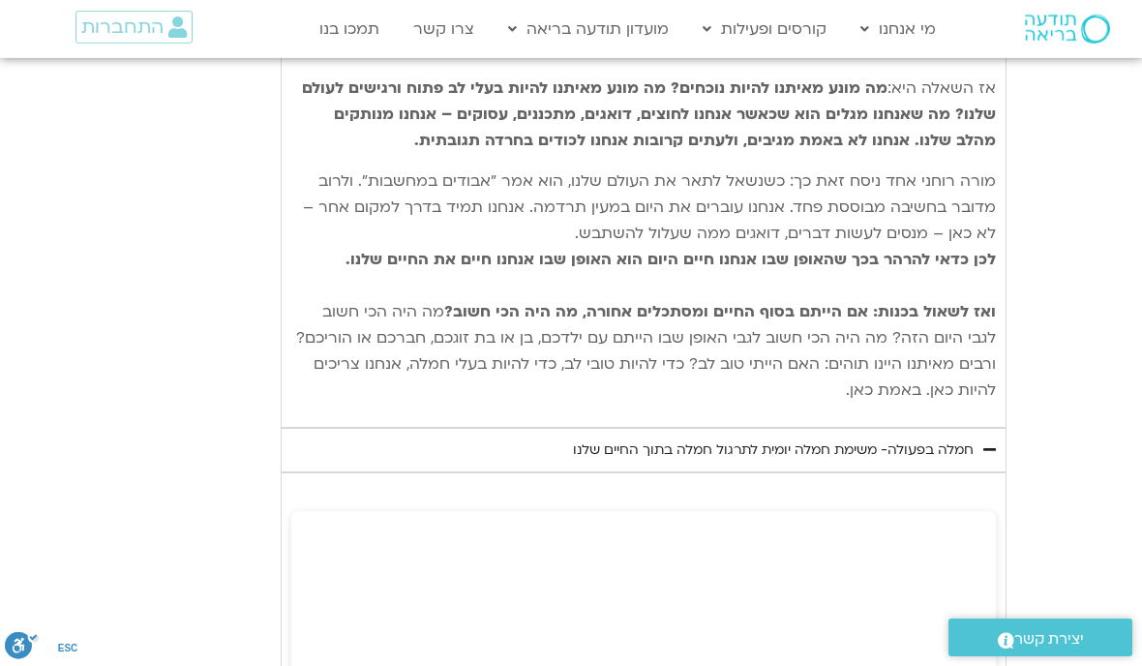
type input "992.52"
type input "2817.733333"
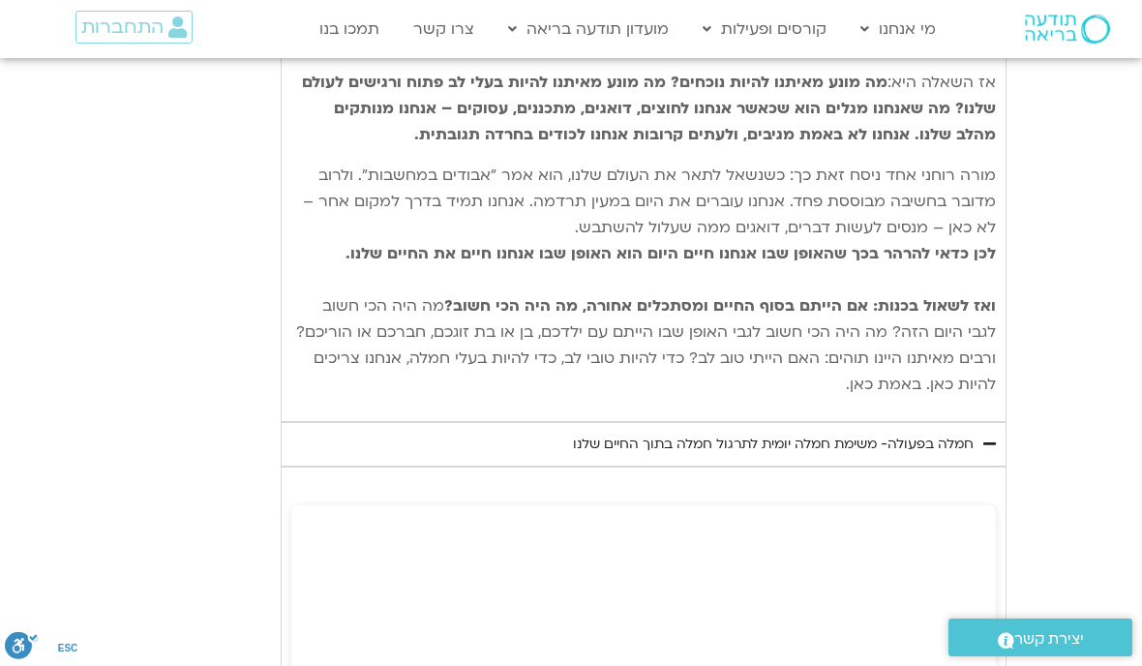
type input "992.52"
type input "2817.733333"
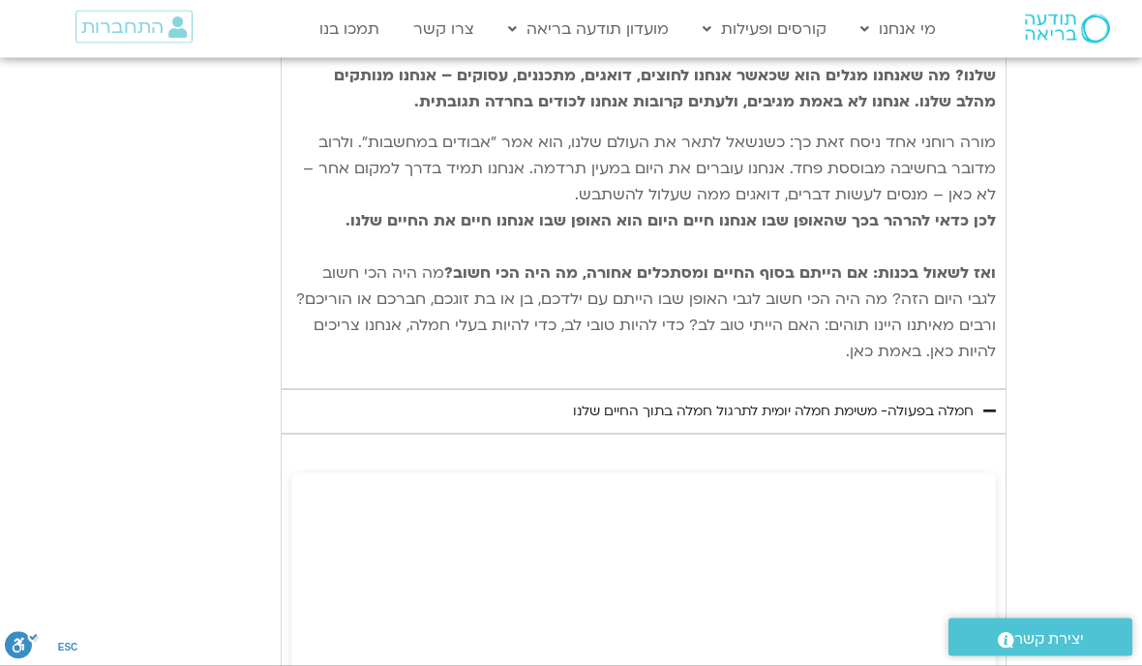
type input "992.52"
type input "2817.733333"
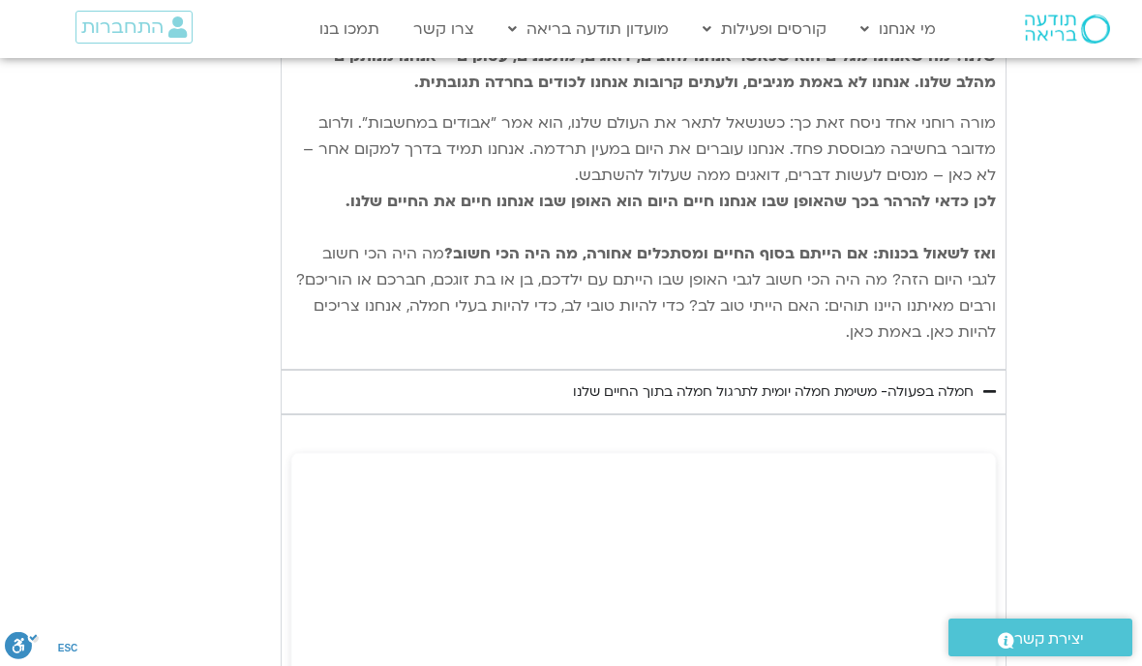
type input "992.52"
type input "2817.733333"
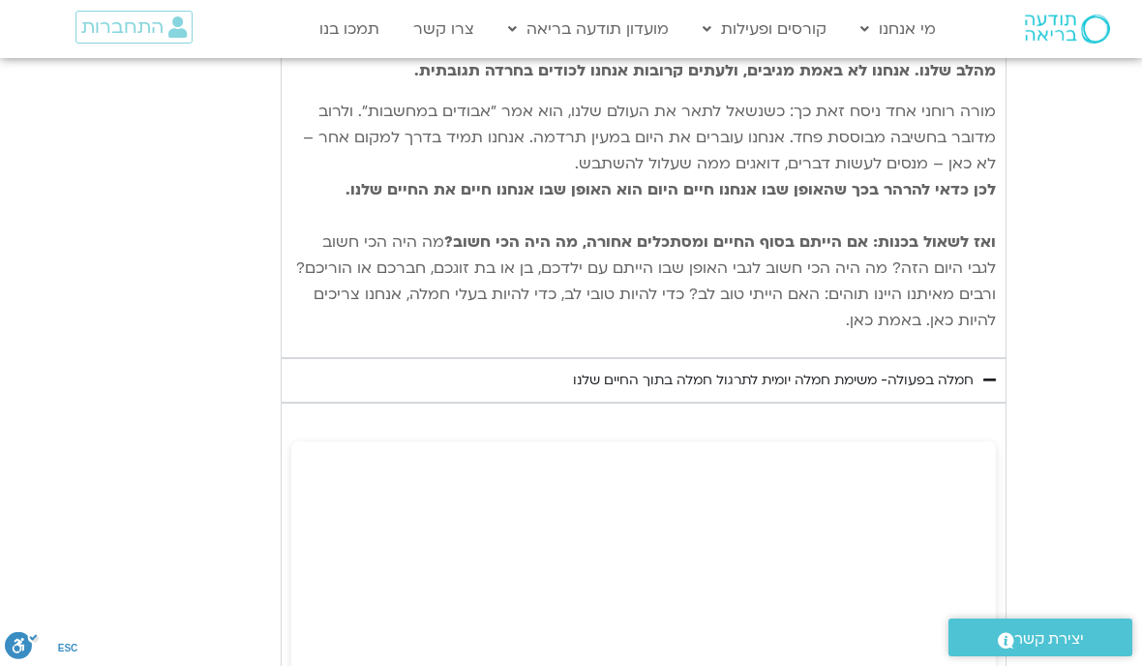
type input "992.52"
type input "2817.733333"
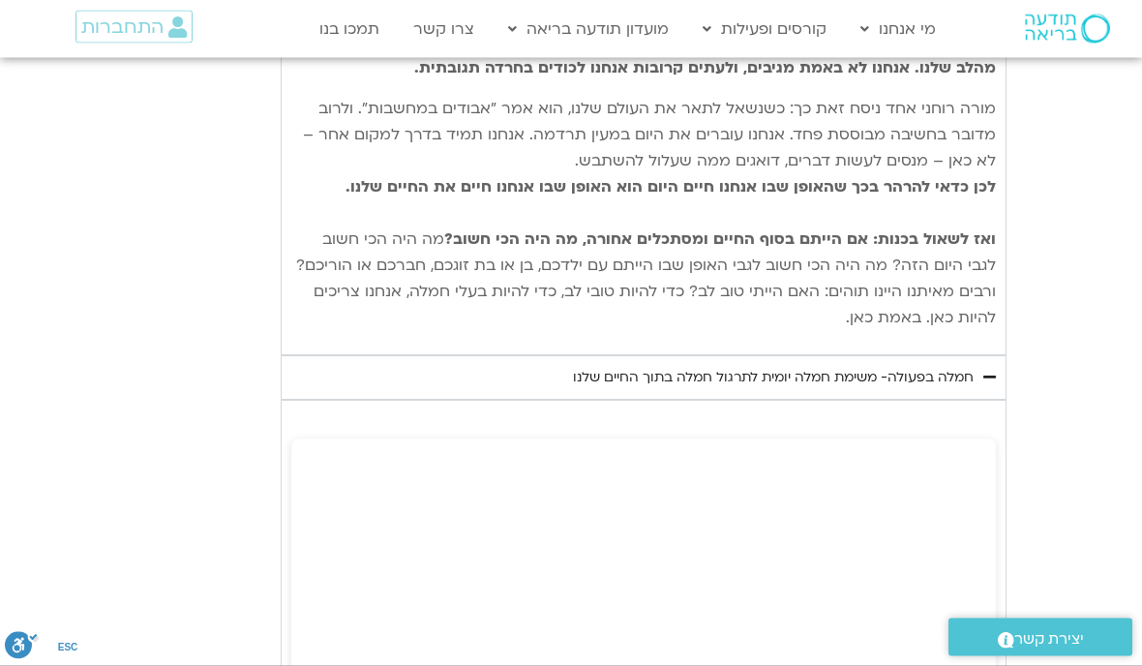
type input "992.52"
type input "2817.733333"
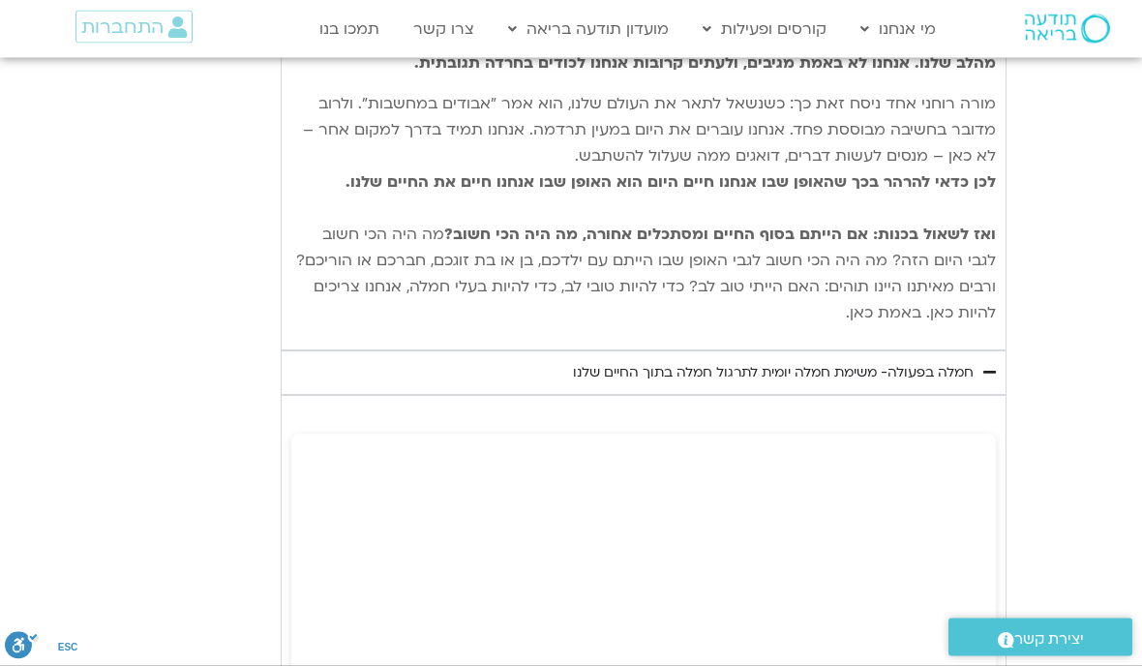
type input "992.52"
type input "2817.733333"
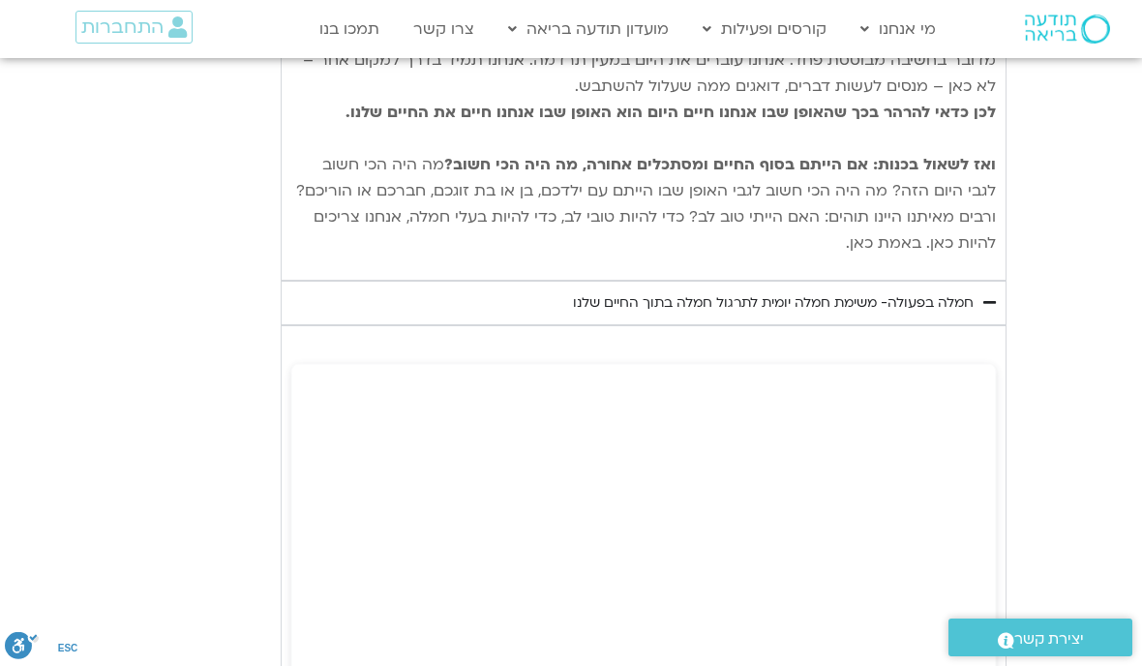
type input "992.52"
type input "2817.733333"
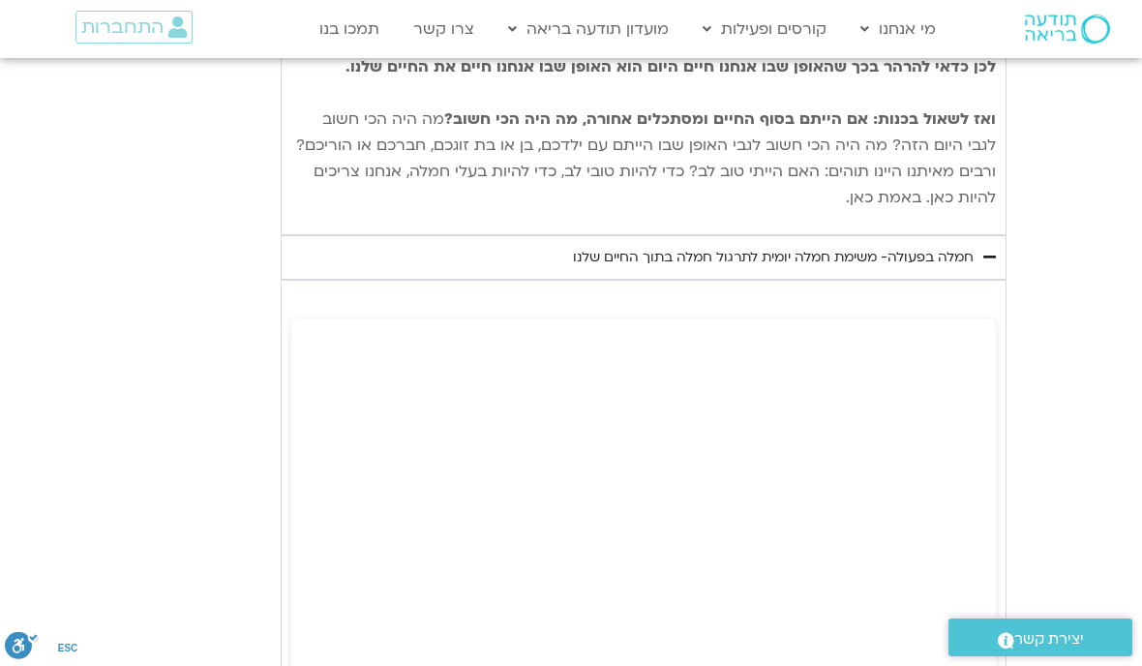
type input "992.52"
type input "2817.733333"
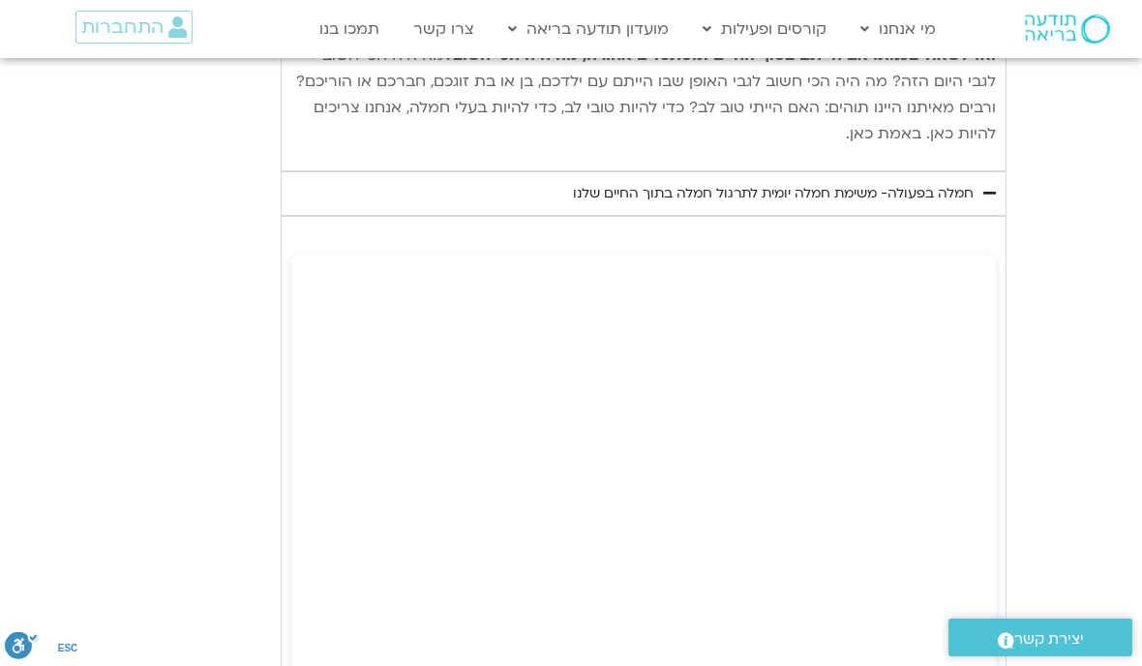
type input "992.52"
type input "2817.733333"
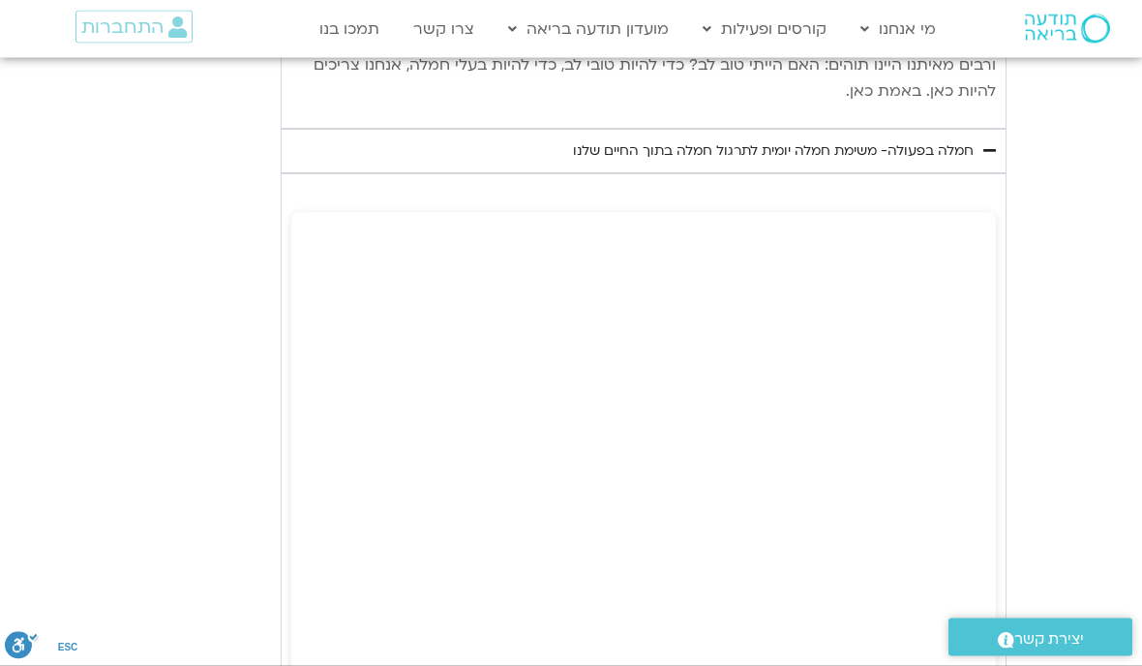
type input "992.52"
type input "2817.733333"
type input "992.52"
type input "2817.733333"
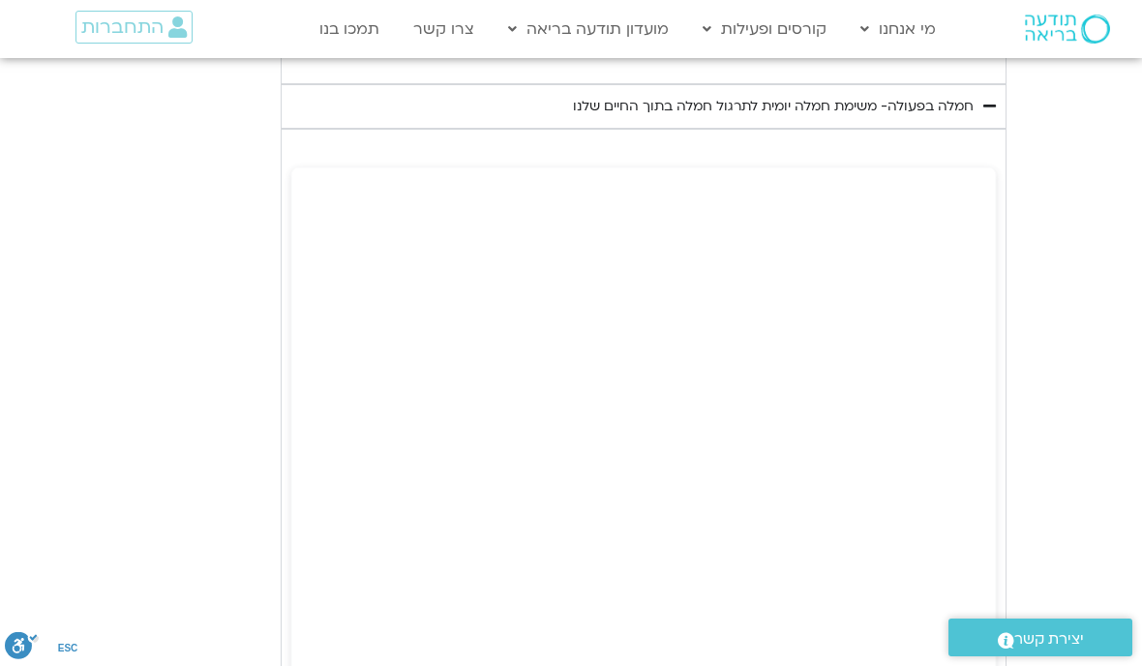
type input "992.52"
type input "2817.733333"
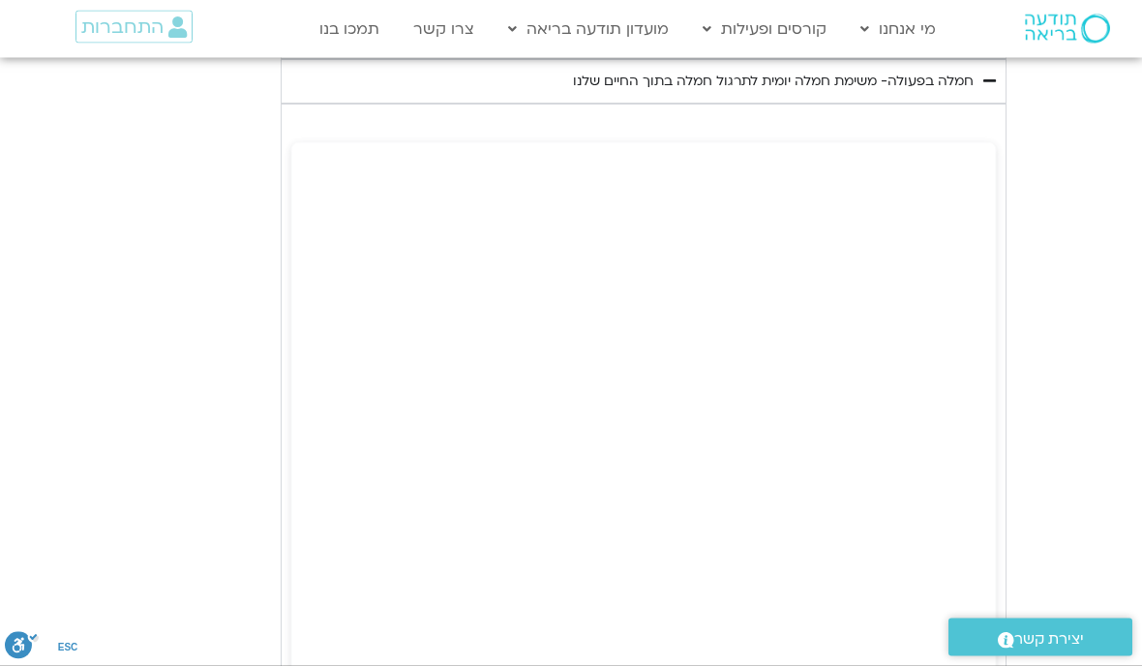
type input "992.52"
type input "2817.733333"
type input "992.52"
type input "2817.733333"
type input "992.52"
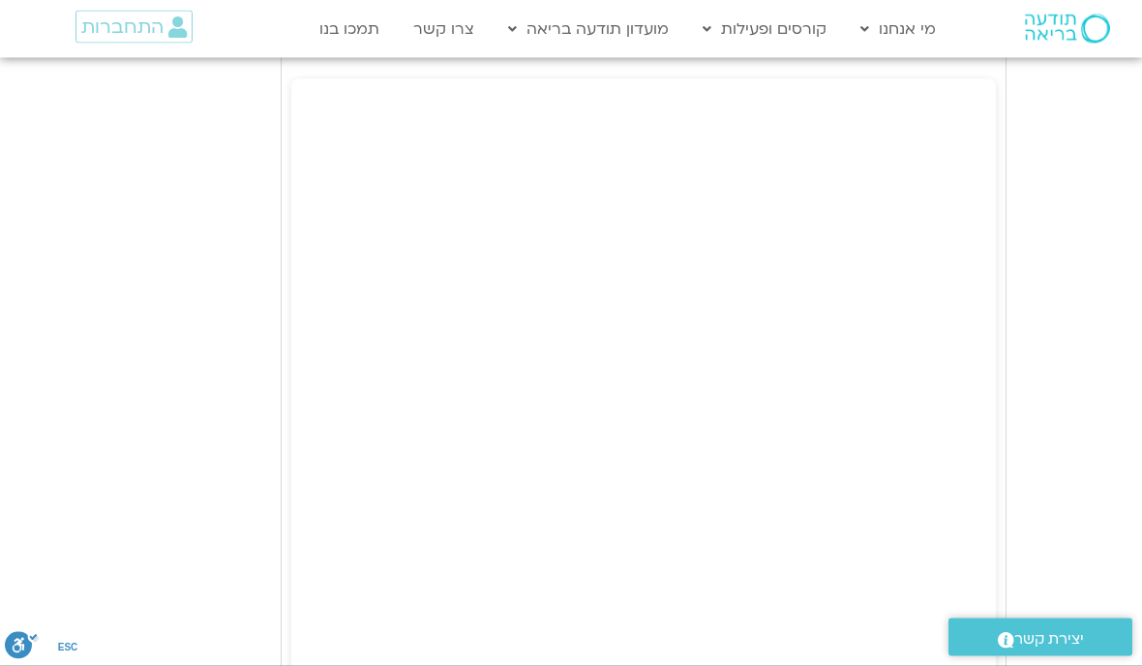
type input "2817.733333"
type input "992.52"
type input "2817.733333"
type input "992.52"
type input "2817.733333"
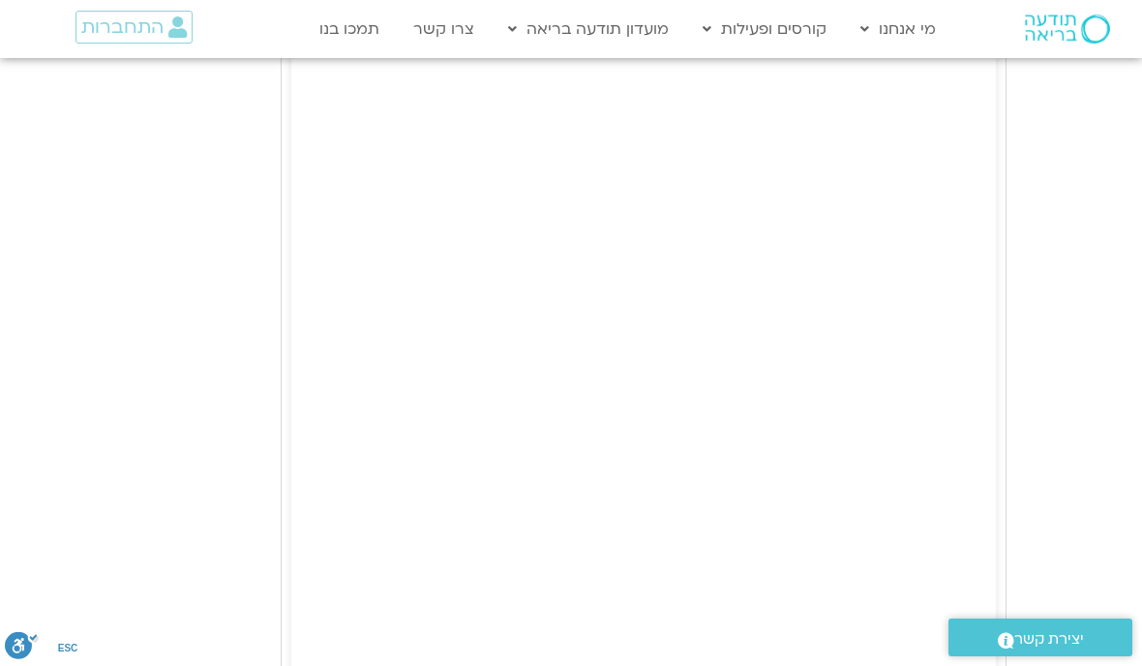
type input "992.52"
type input "2817.733333"
type input "992.52"
type input "2817.733333"
type input "992.52"
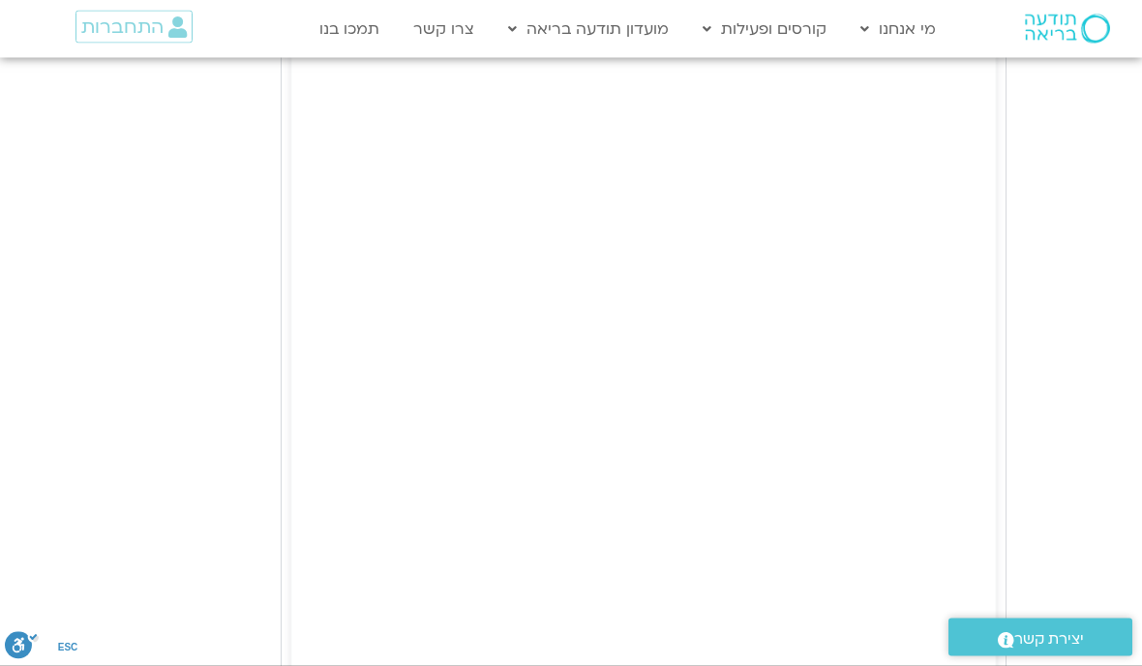
type input "2817.733333"
type input "992.52"
type input "2817.733333"
type input "992.52"
type input "2817.733333"
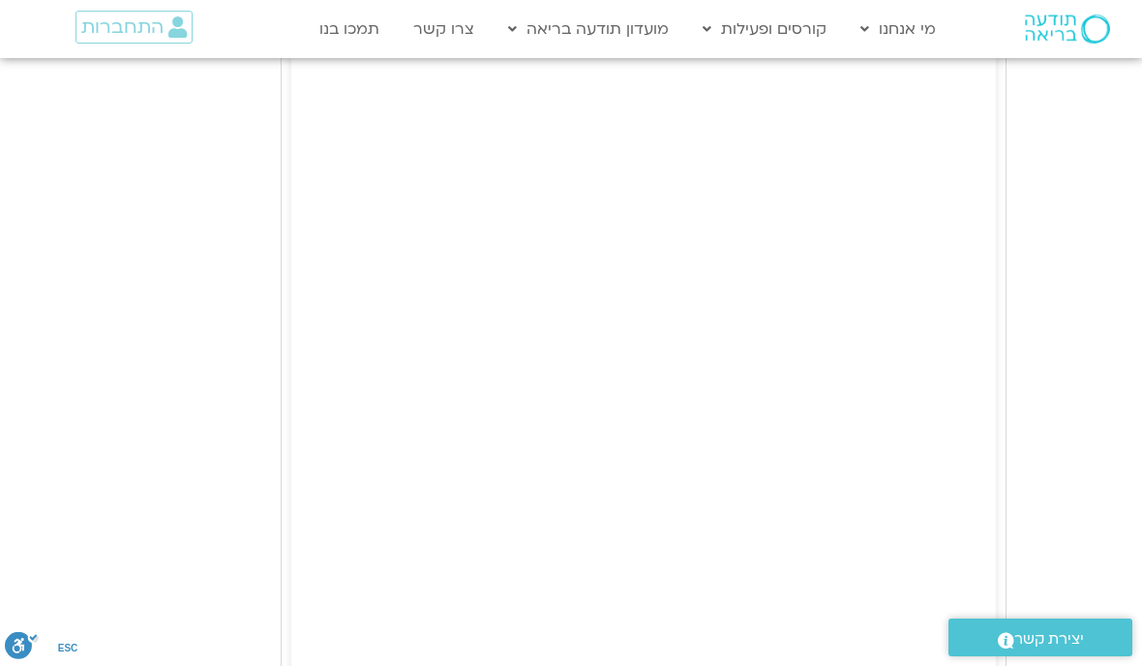
type input "992.52"
type input "2817.733333"
type input "992.52"
type input "2817.733333"
type input "992.52"
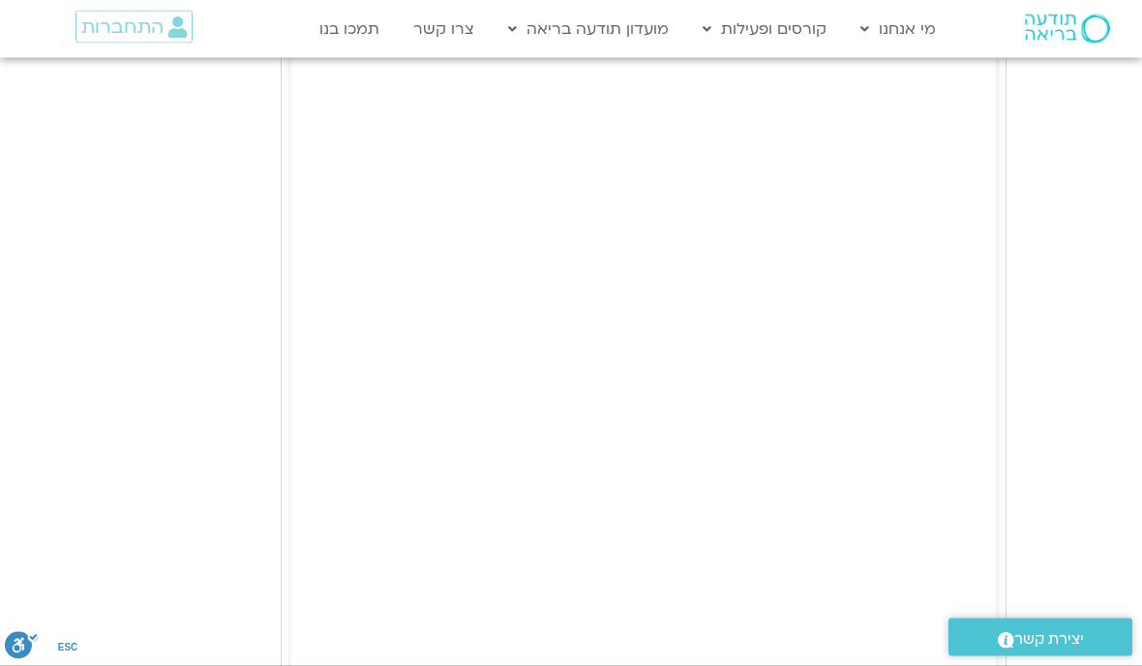
type input "2817.733333"
type input "992.52"
type input "2817.733333"
type input "992.52"
type input "2817.733333"
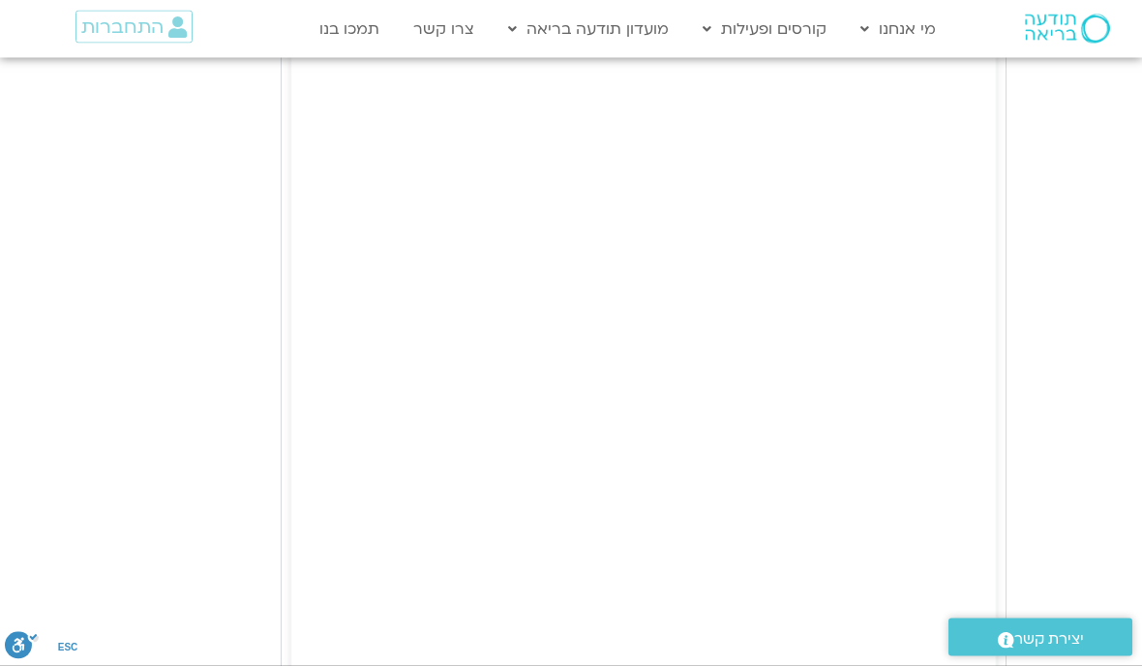
type input "992.52"
type input "2817.733333"
type input "992.52"
type input "2817.733333"
type input "992.52"
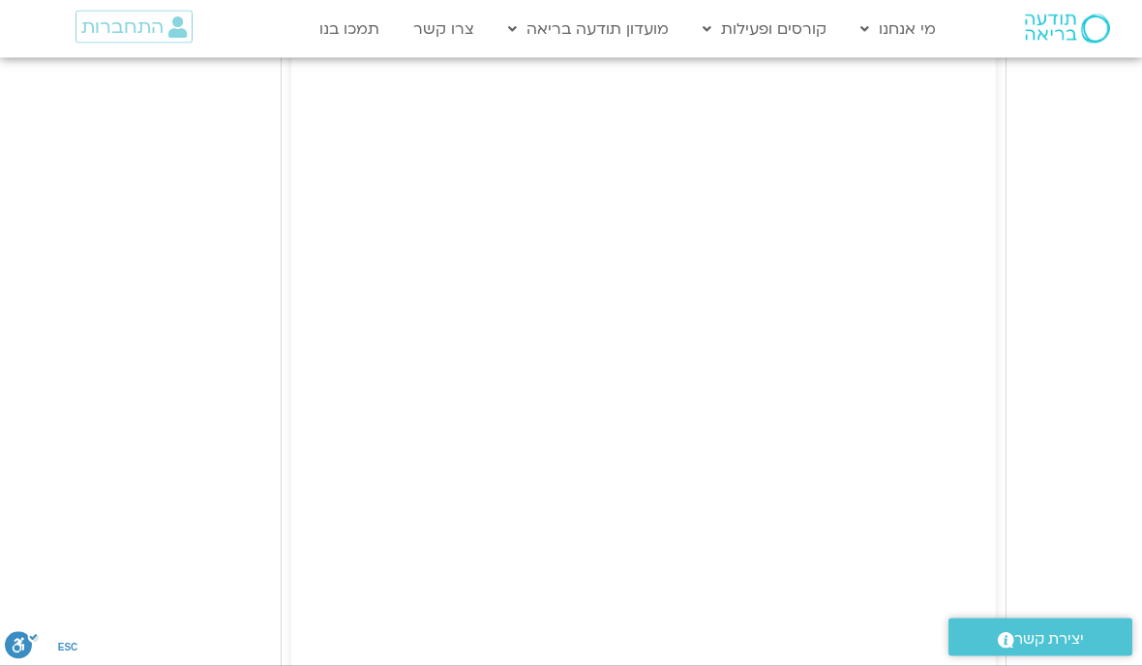
type input "2817.733333"
type input "992.52"
type input "2817.733333"
type input "992.52"
type input "2817.733333"
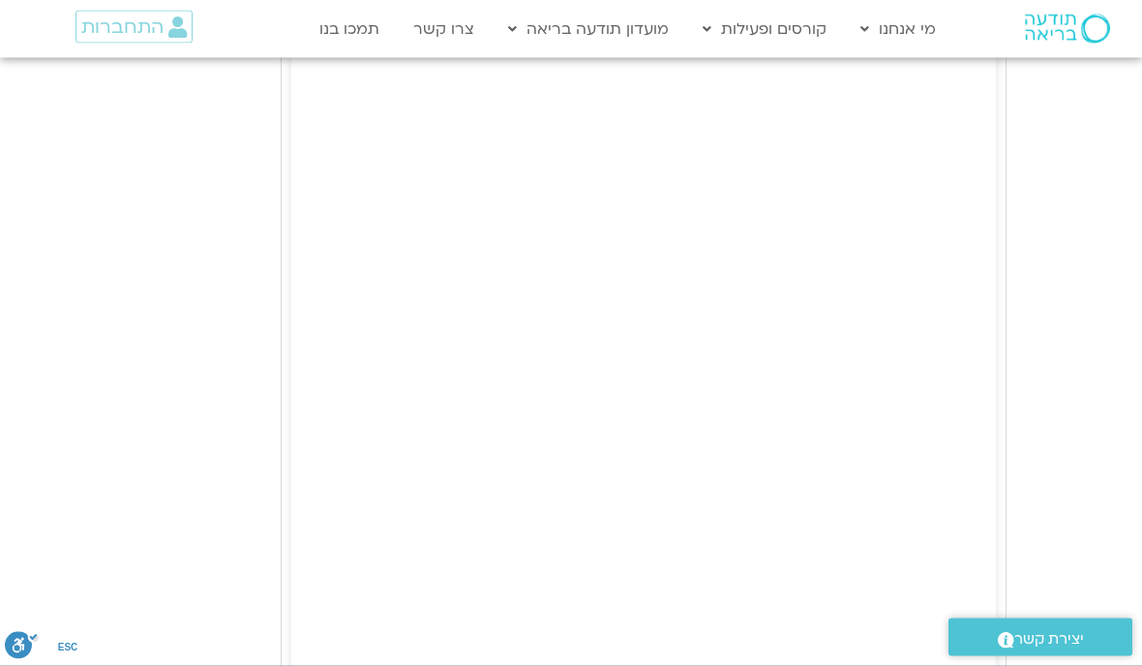
type input "992.52"
type input "2817.733333"
type input "992.52"
type input "2817.733333"
type input "992.52"
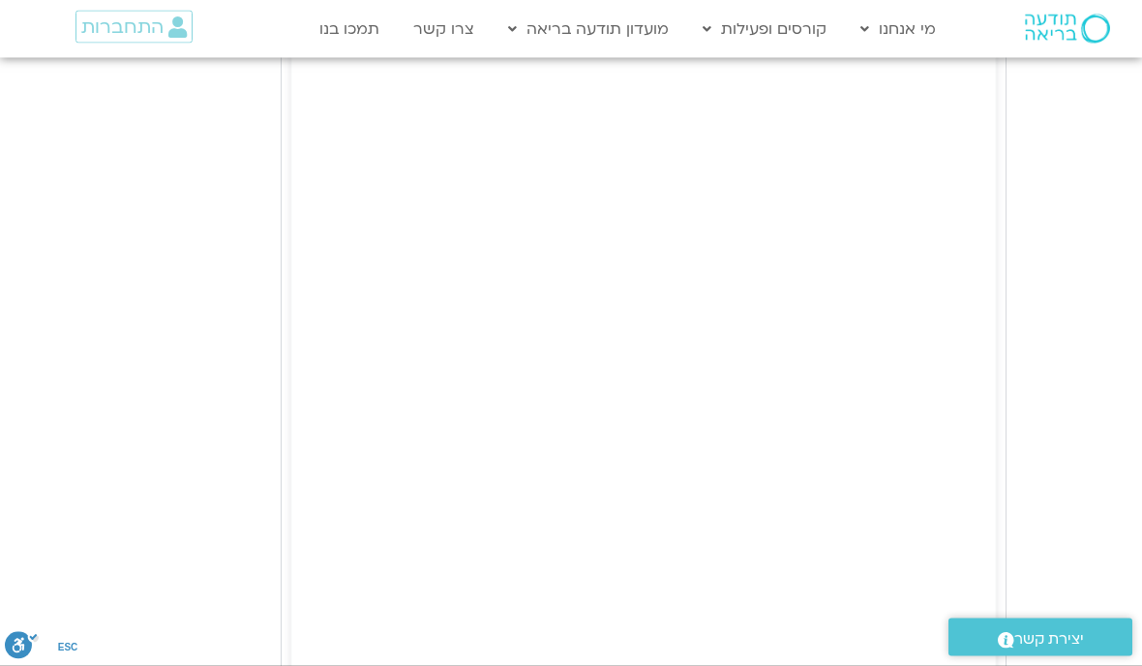
type input "2817.733333"
type input "992.52"
type input "2817.733333"
type input "992.52"
type input "2817.733333"
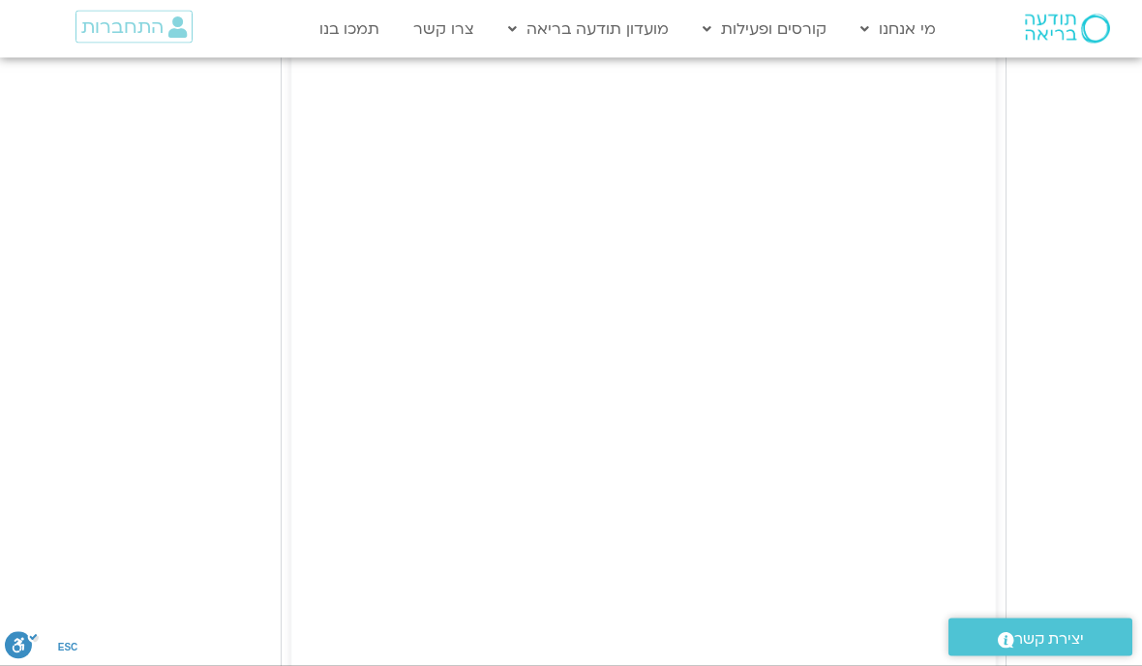
type input "992.52"
type input "2817.733333"
type input "992.52"
type input "2817.733333"
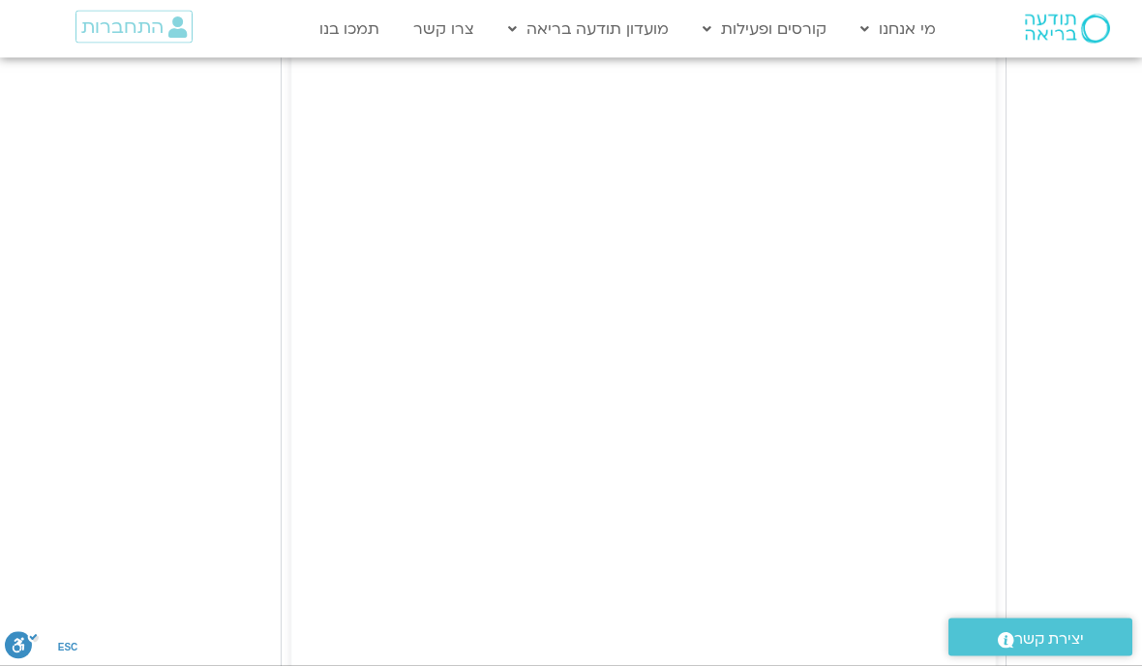
type input "992.52"
type input "2817.733333"
type input "992.52"
type input "2817.733333"
type input "992.52"
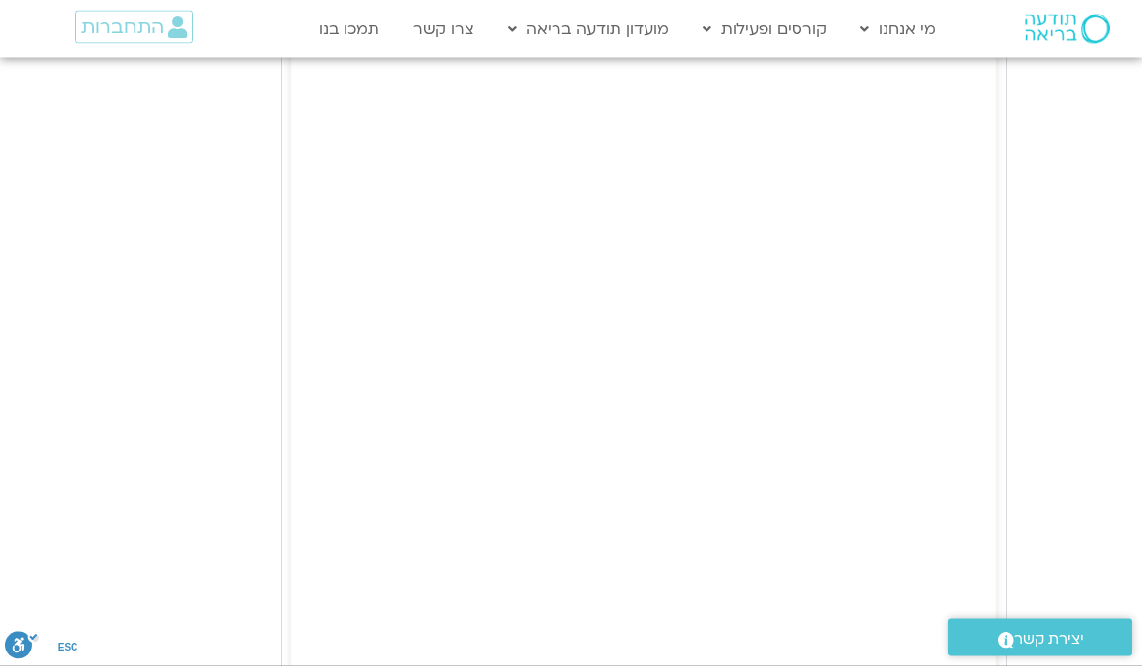
type input "2817.733333"
type input "992.52"
type input "2817.733333"
type input "992.52"
type input "2817.733333"
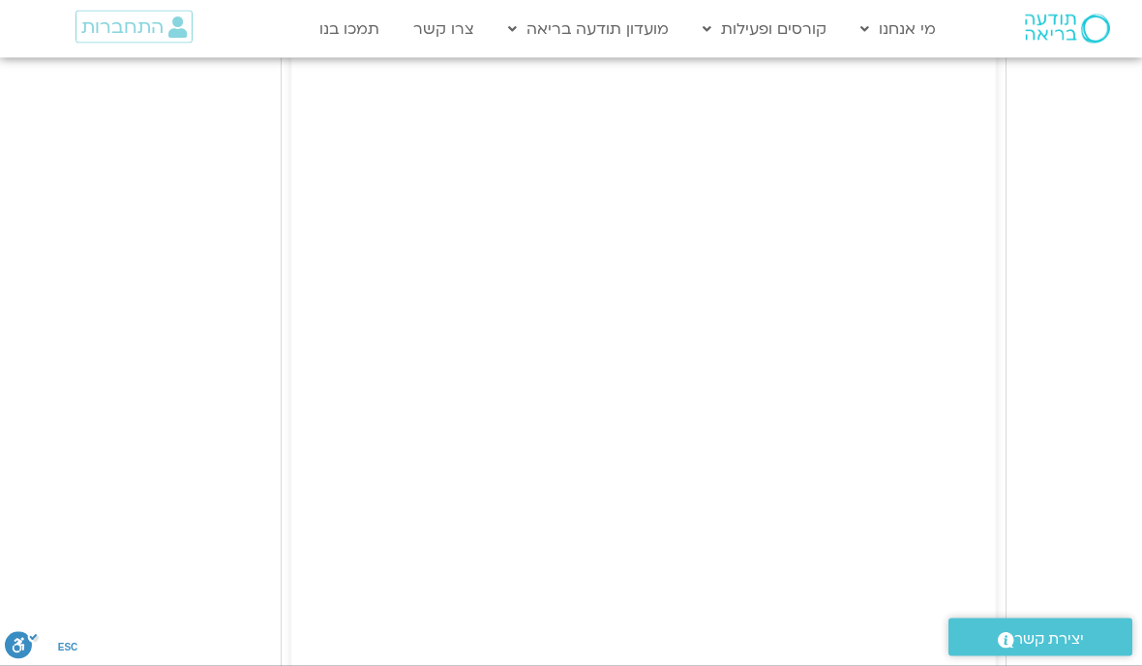
type input "992.52"
type input "2817.733333"
type input "992.52"
type input "2817.733333"
type input "992.52"
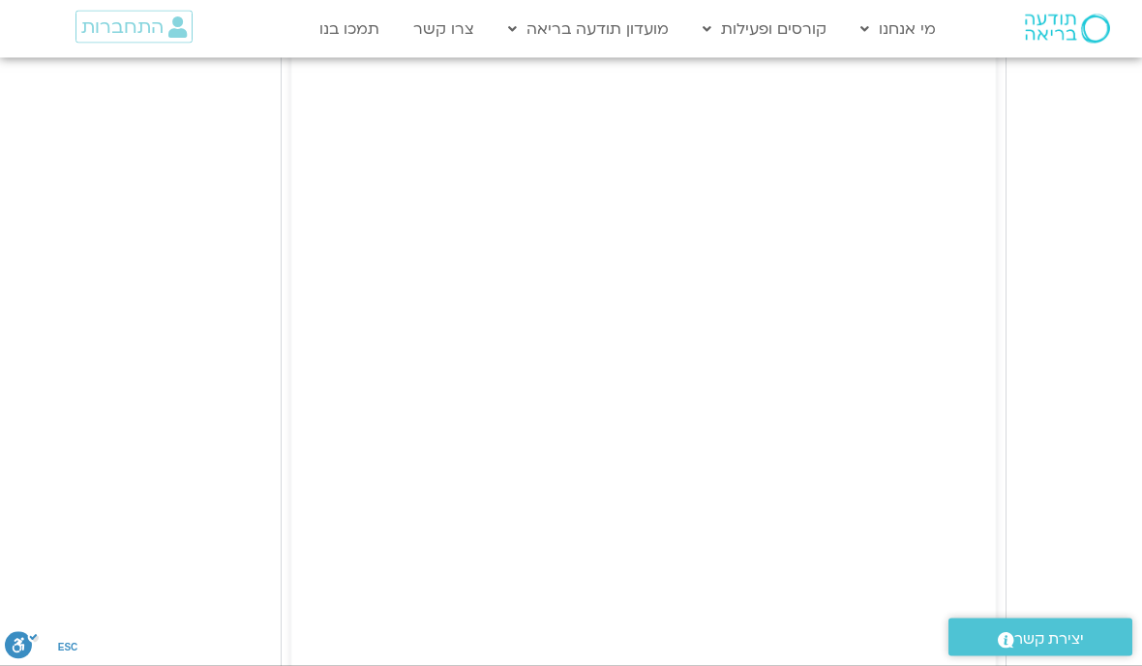
type input "2817.733333"
type input "992.52"
type input "2817.733333"
type input "992.52"
type input "2817.733333"
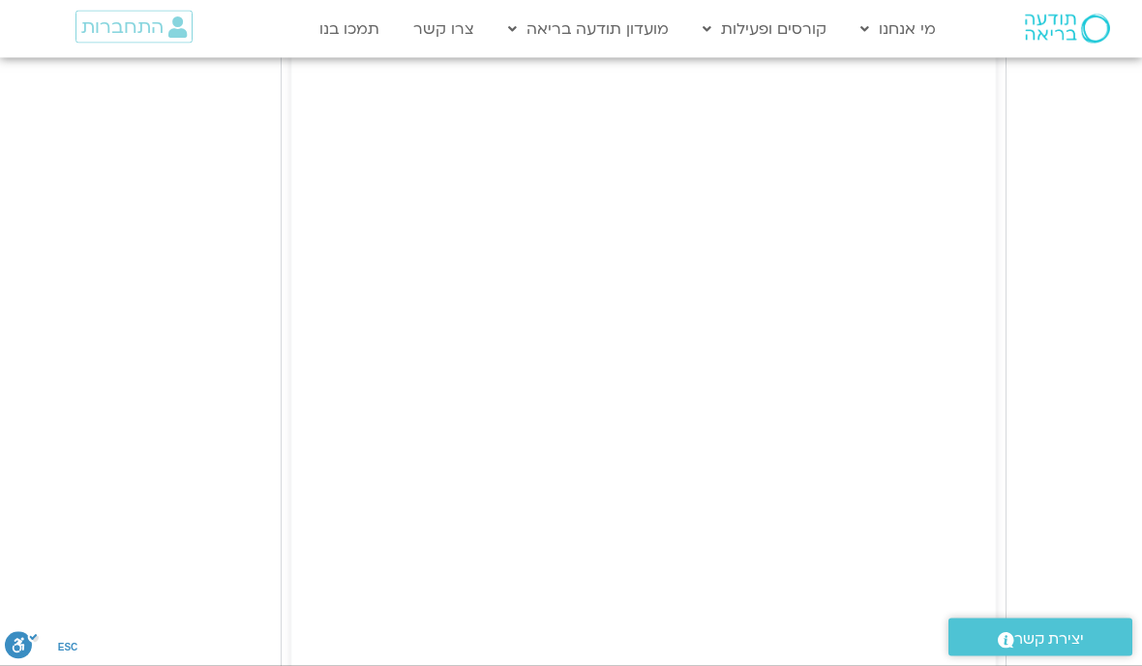
type input "992.52"
type input "2817.733333"
type input "992.52"
type input "2817.733333"
type input "992.52"
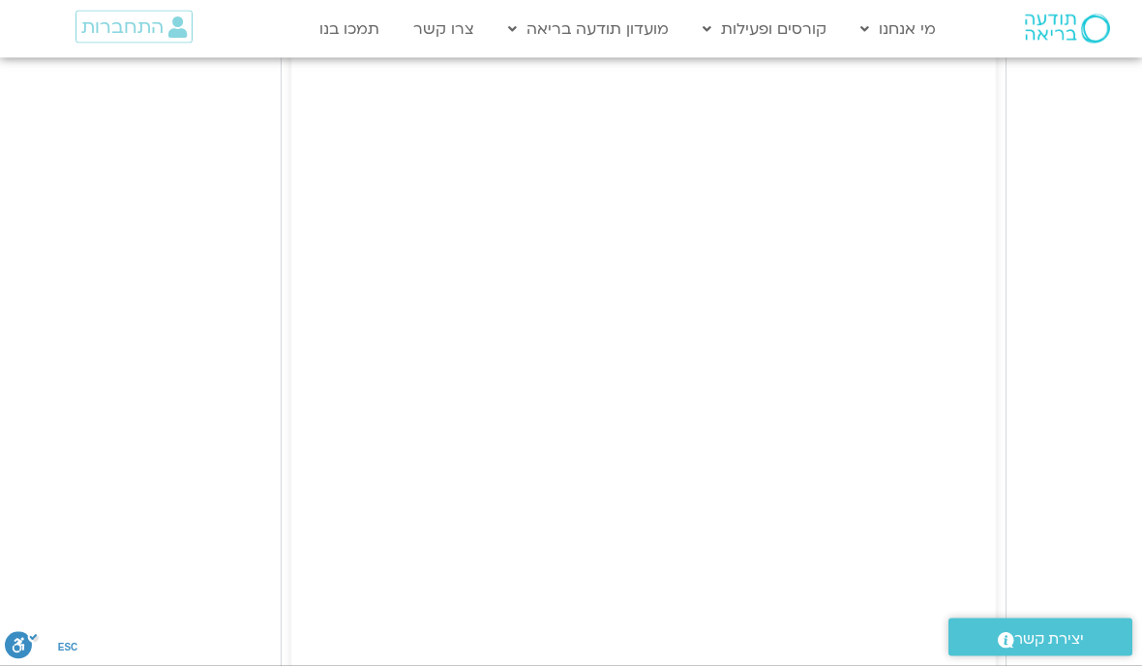
type input "2817.733333"
type input "992.52"
type input "2817.733333"
